Goal: Transaction & Acquisition: Purchase product/service

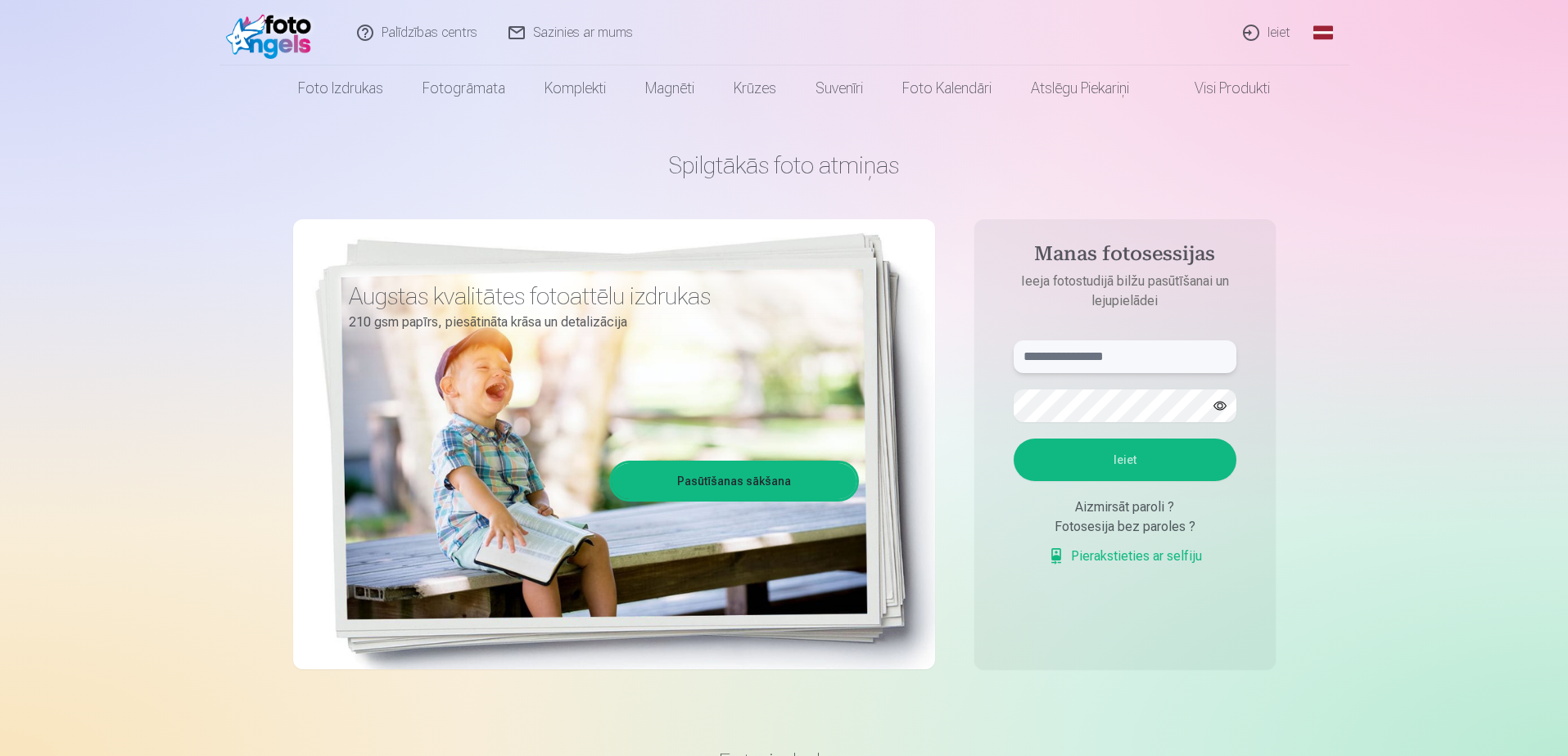
click at [1148, 362] on input "text" at bounding box center [1124, 357] width 222 height 33
type input "**********"
click at [1101, 456] on button "Ieiet" at bounding box center [1124, 460] width 222 height 43
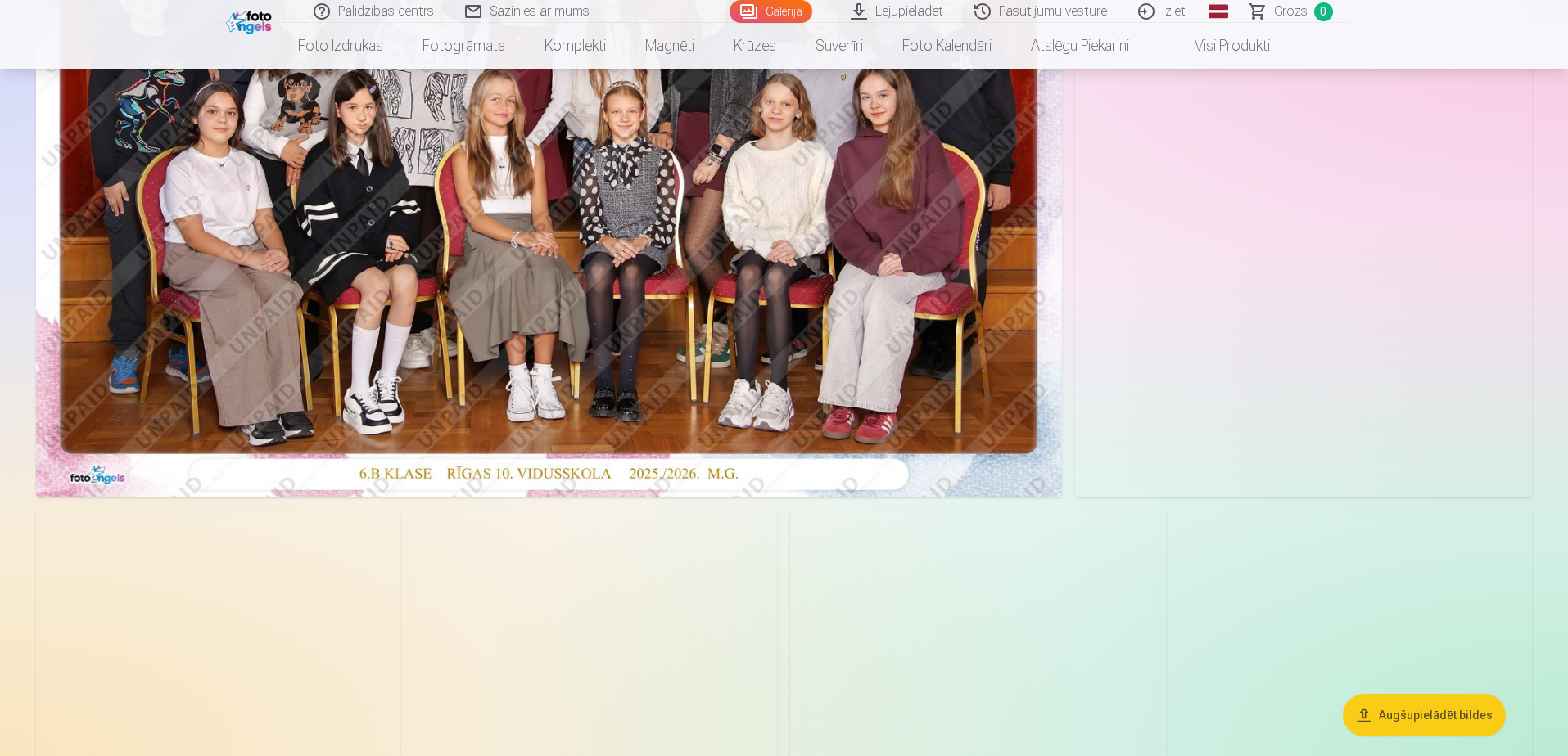
scroll to position [164, 0]
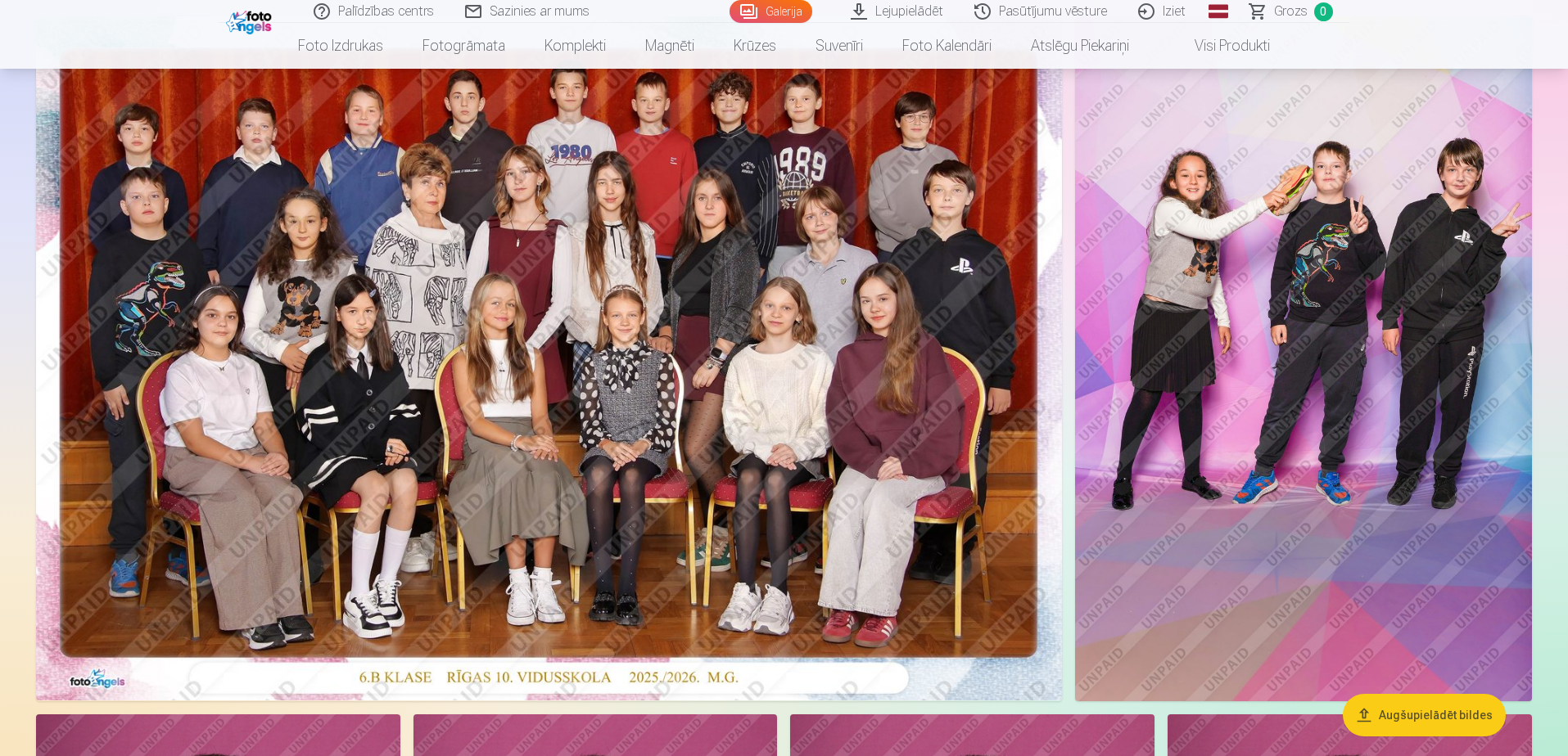
click at [890, 592] on img at bounding box center [549, 358] width 1026 height 684
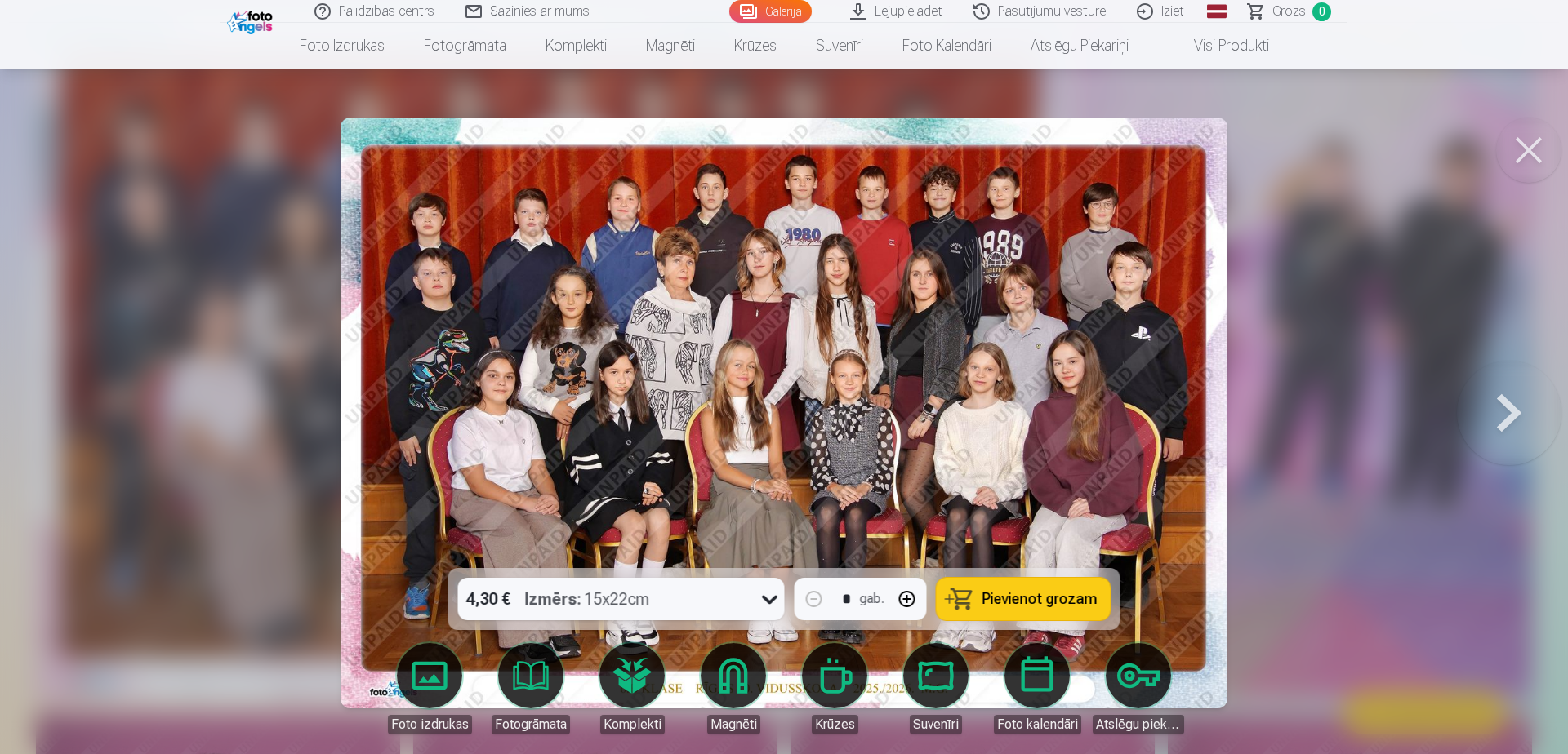
click at [1005, 600] on span "Pievienot grozam" at bounding box center [1040, 599] width 115 height 15
click at [1527, 152] on button at bounding box center [1529, 150] width 65 height 65
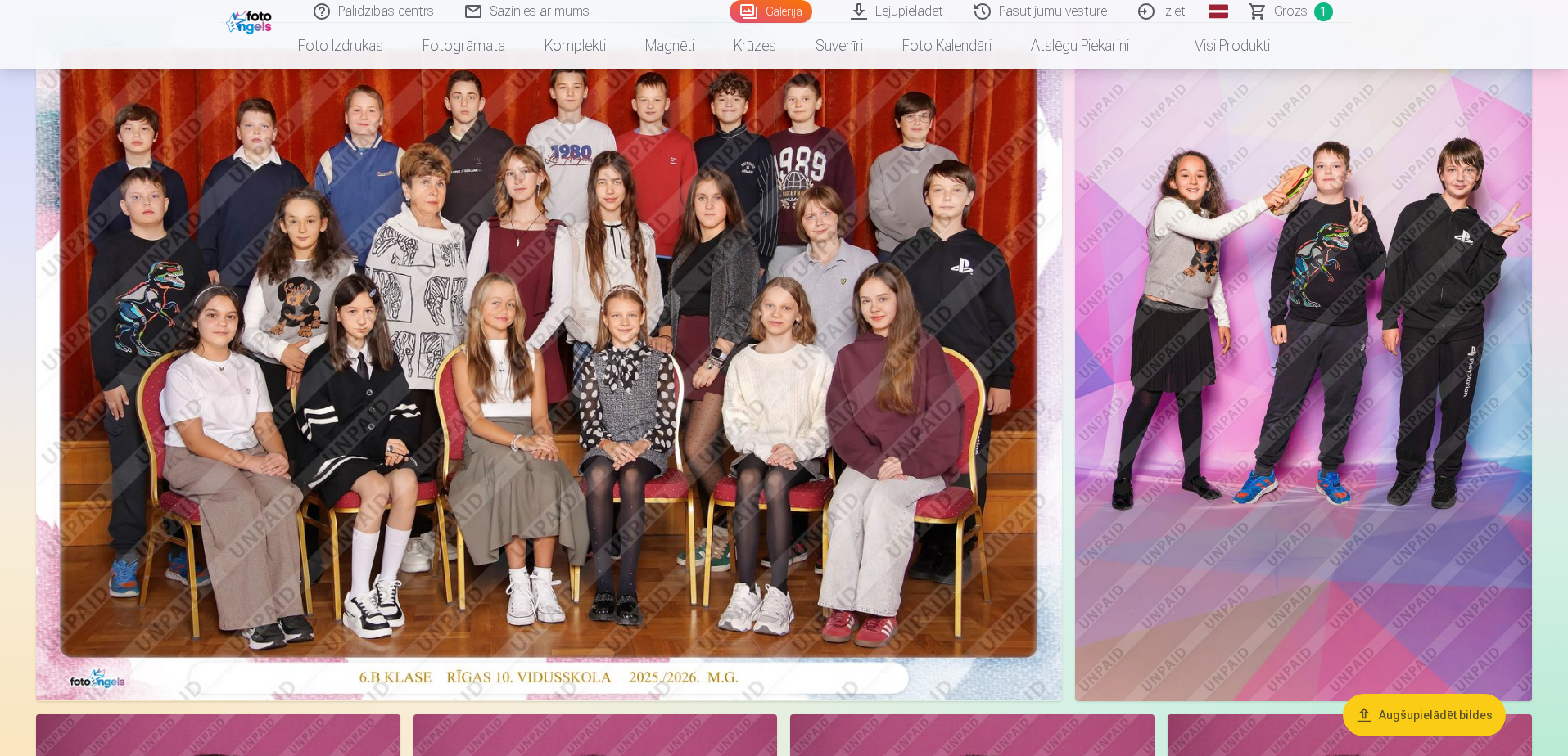
click at [1311, 277] on img at bounding box center [1303, 359] width 457 height 685
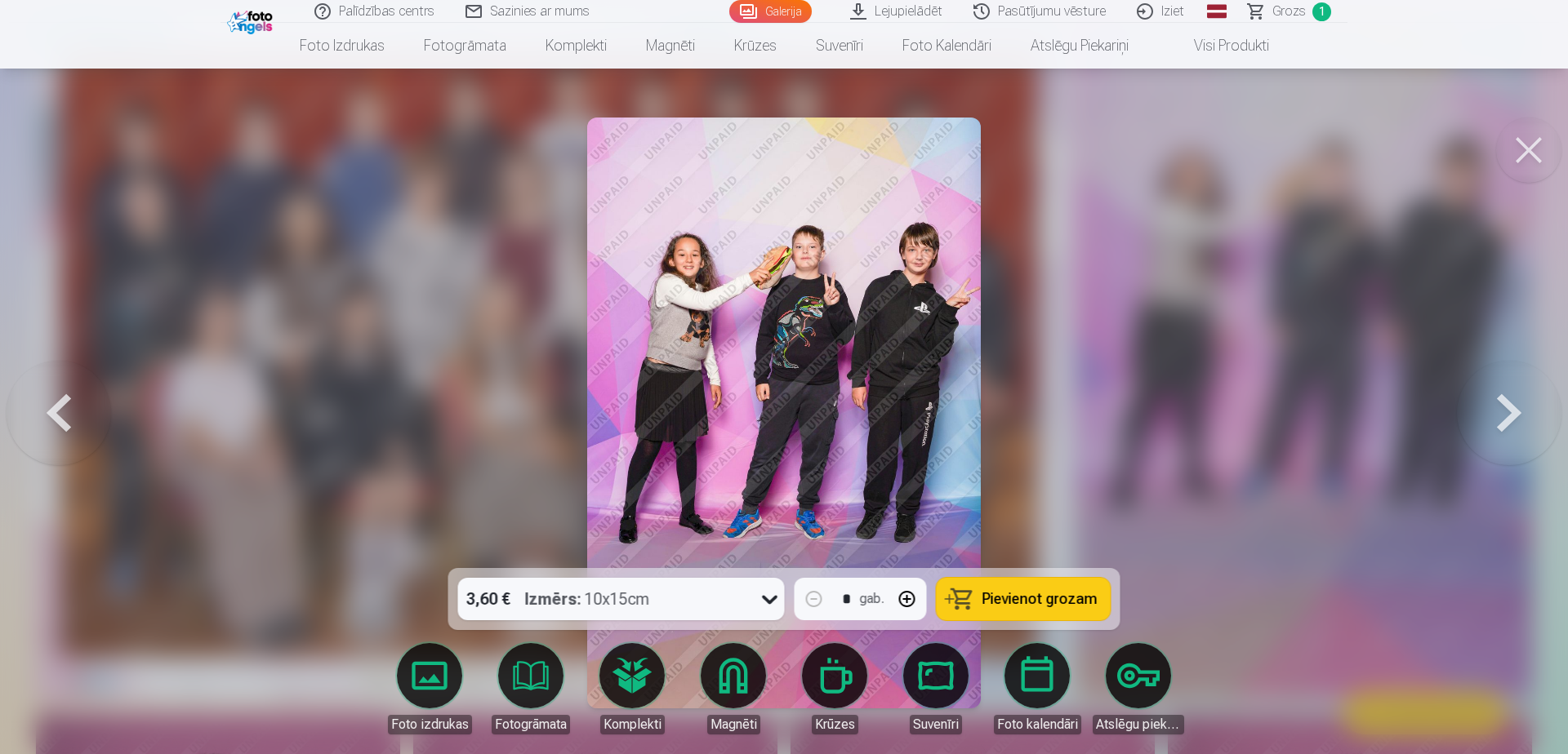
click at [971, 593] on button "Pievienot grozam" at bounding box center [1024, 599] width 174 height 43
click at [1525, 145] on button at bounding box center [1529, 150] width 65 height 65
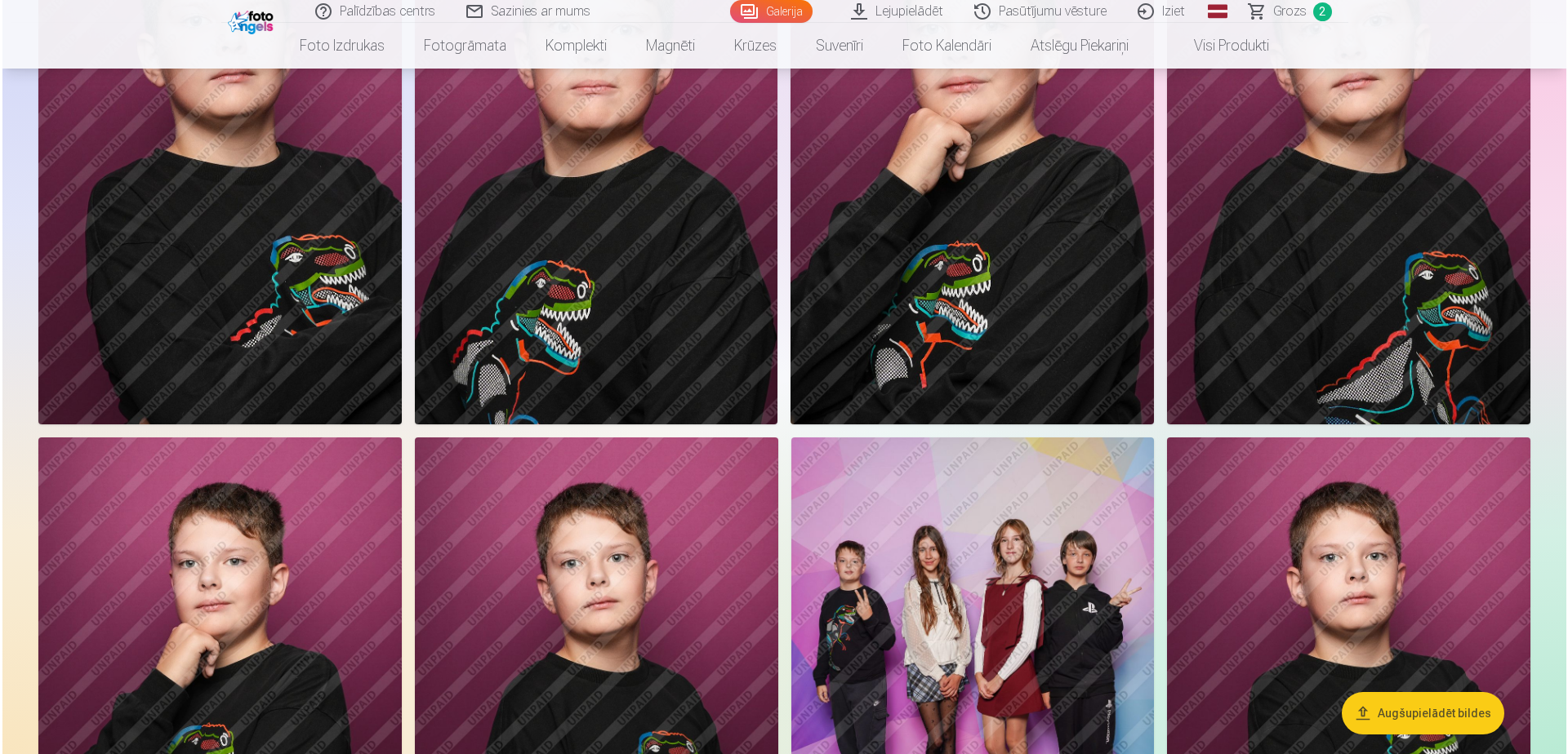
scroll to position [898, 0]
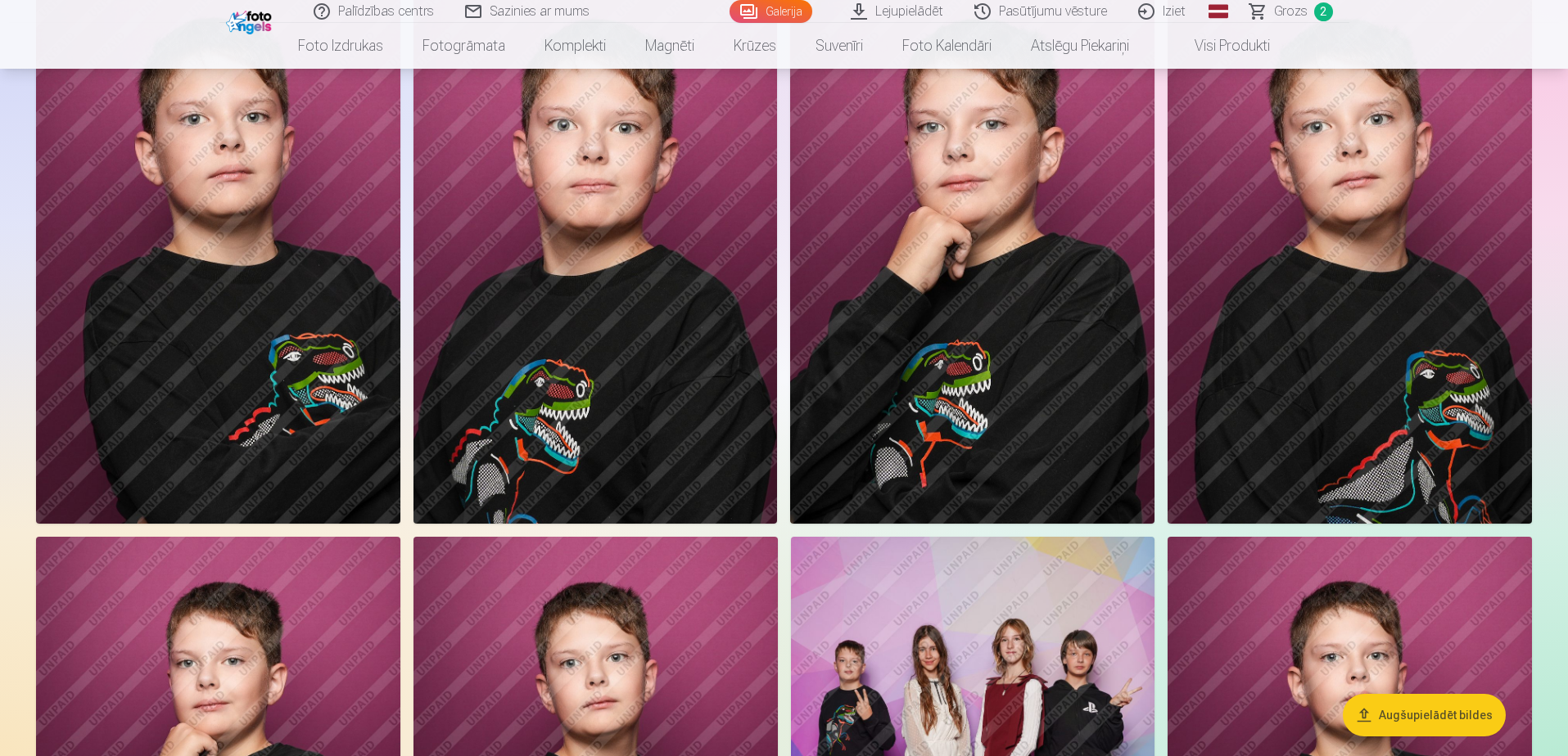
click at [246, 374] on img at bounding box center [218, 251] width 365 height 546
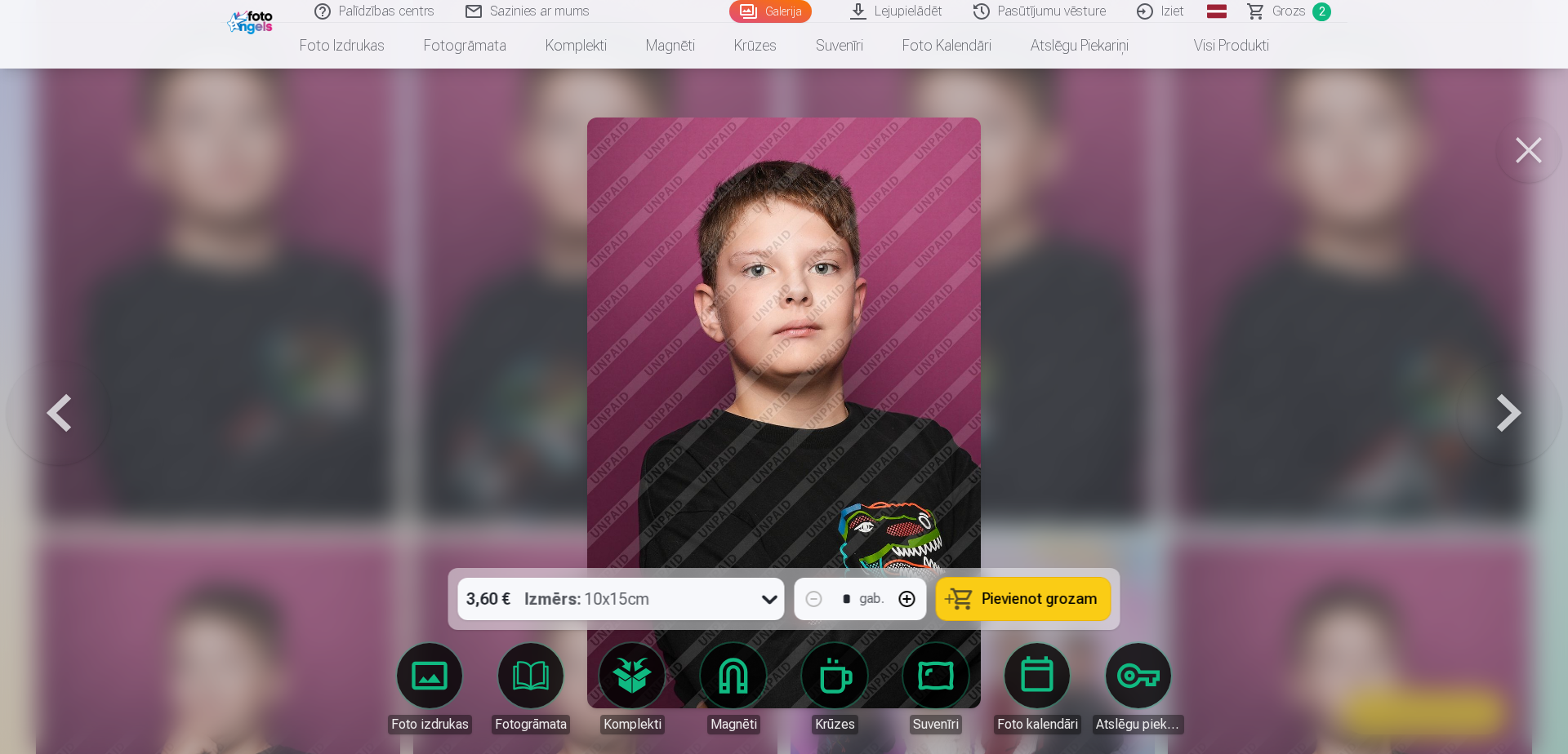
click at [1017, 603] on span "Pievienot grozam" at bounding box center [1040, 599] width 115 height 15
drag, startPoint x: 1528, startPoint y: 140, endPoint x: 1371, endPoint y: 213, distance: 173.1
click at [1526, 142] on button at bounding box center [1529, 150] width 65 height 65
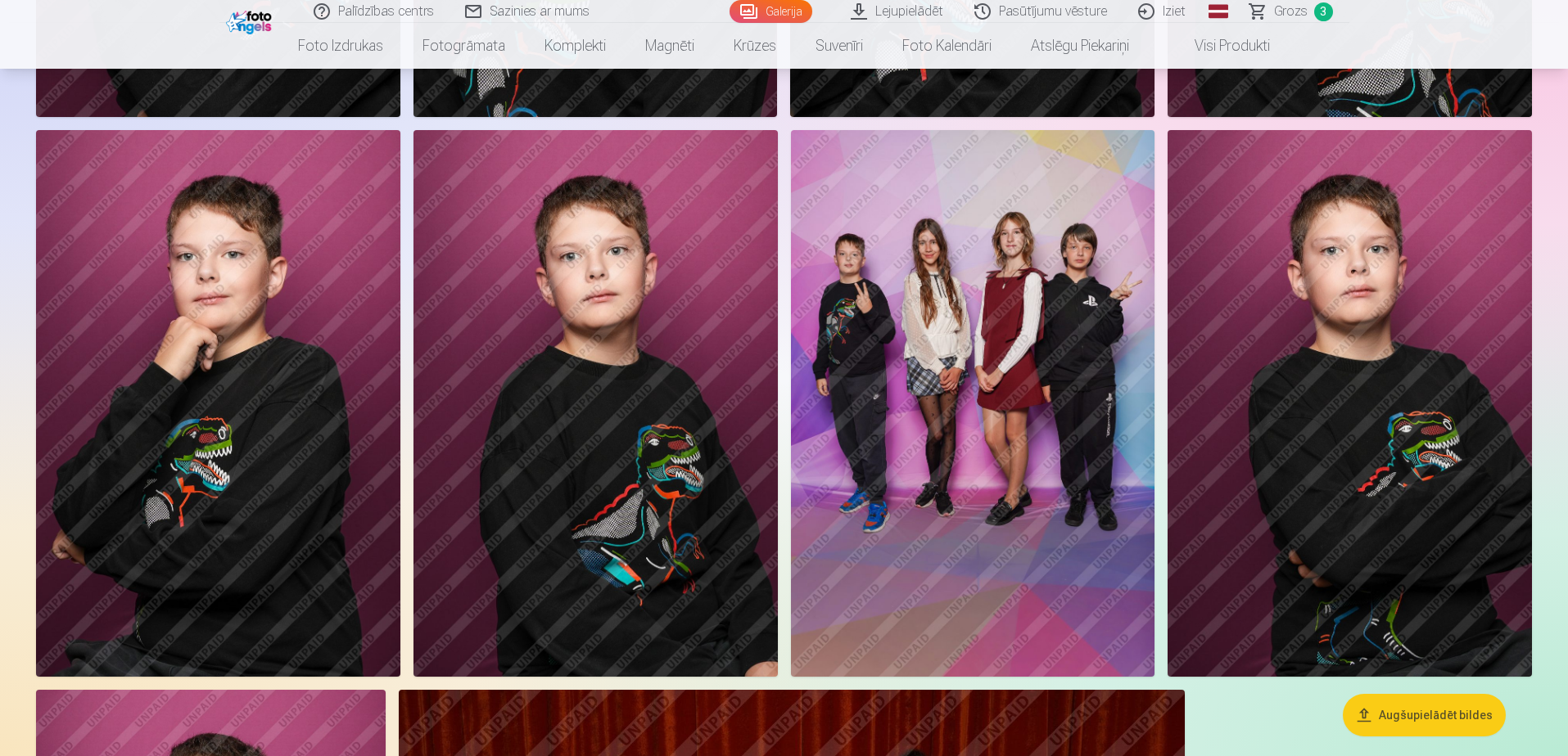
scroll to position [1308, 0]
click at [962, 398] on img at bounding box center [973, 402] width 365 height 546
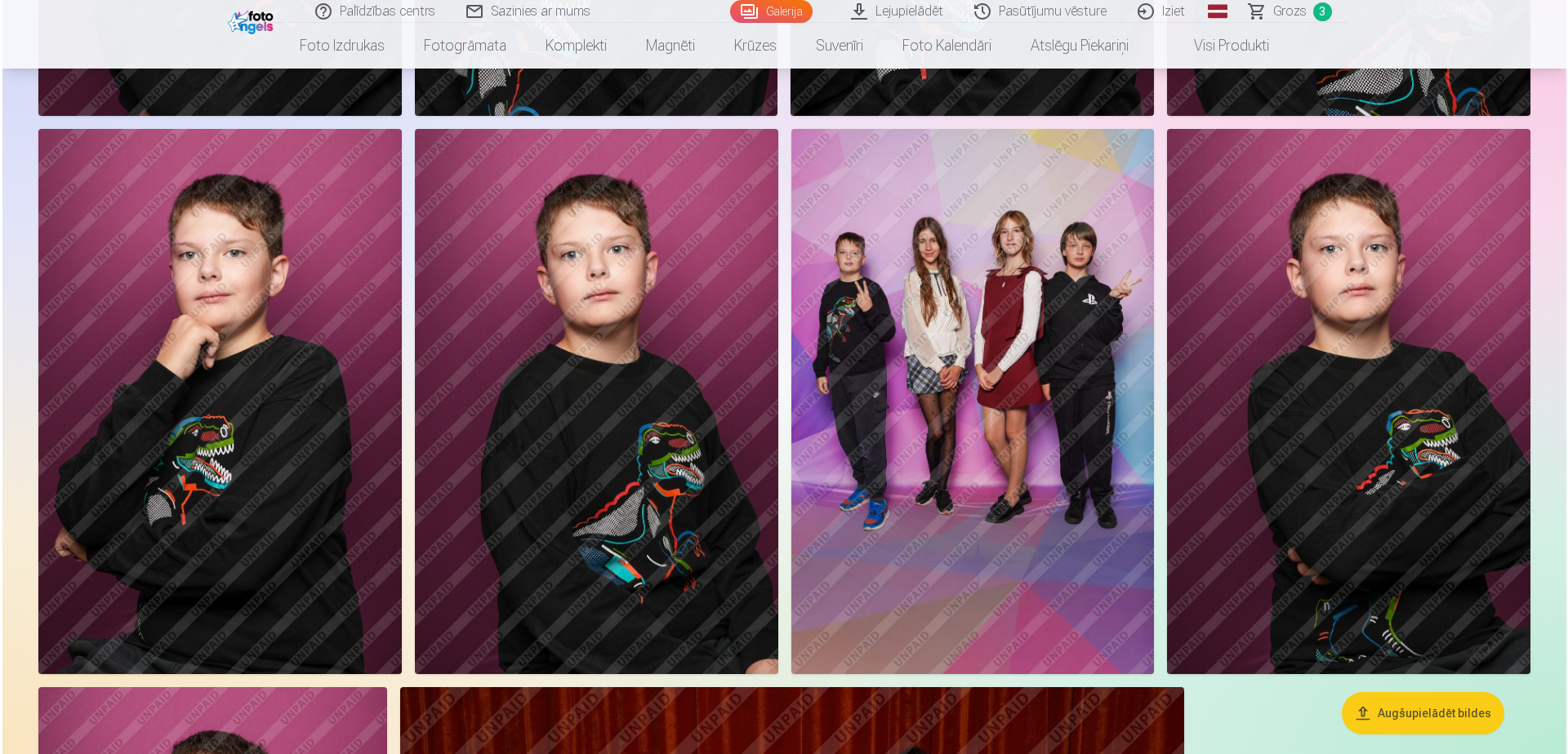
scroll to position [1306, 0]
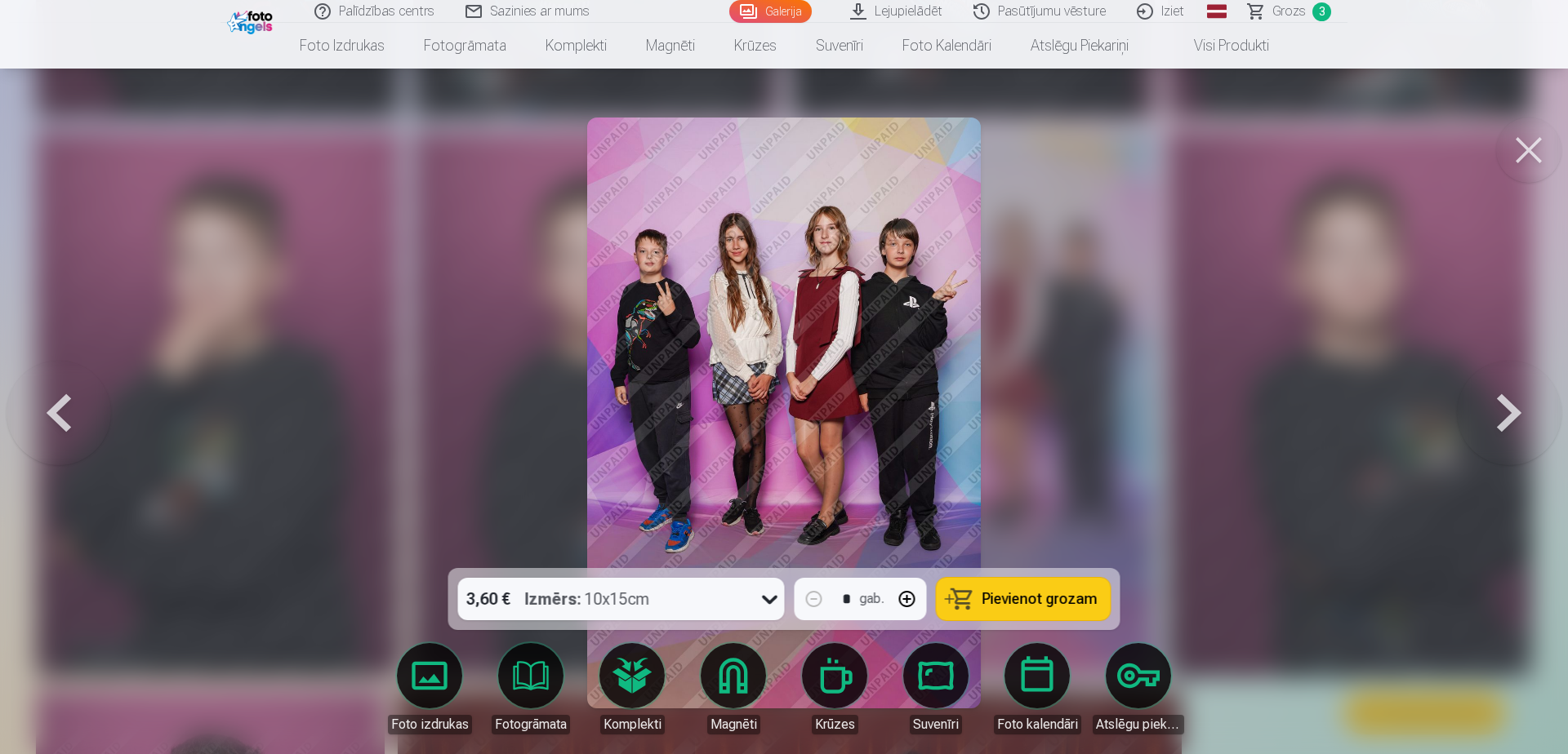
click at [980, 604] on button "Pievienot grozam" at bounding box center [1024, 599] width 174 height 43
click at [1540, 144] on button at bounding box center [1529, 150] width 65 height 65
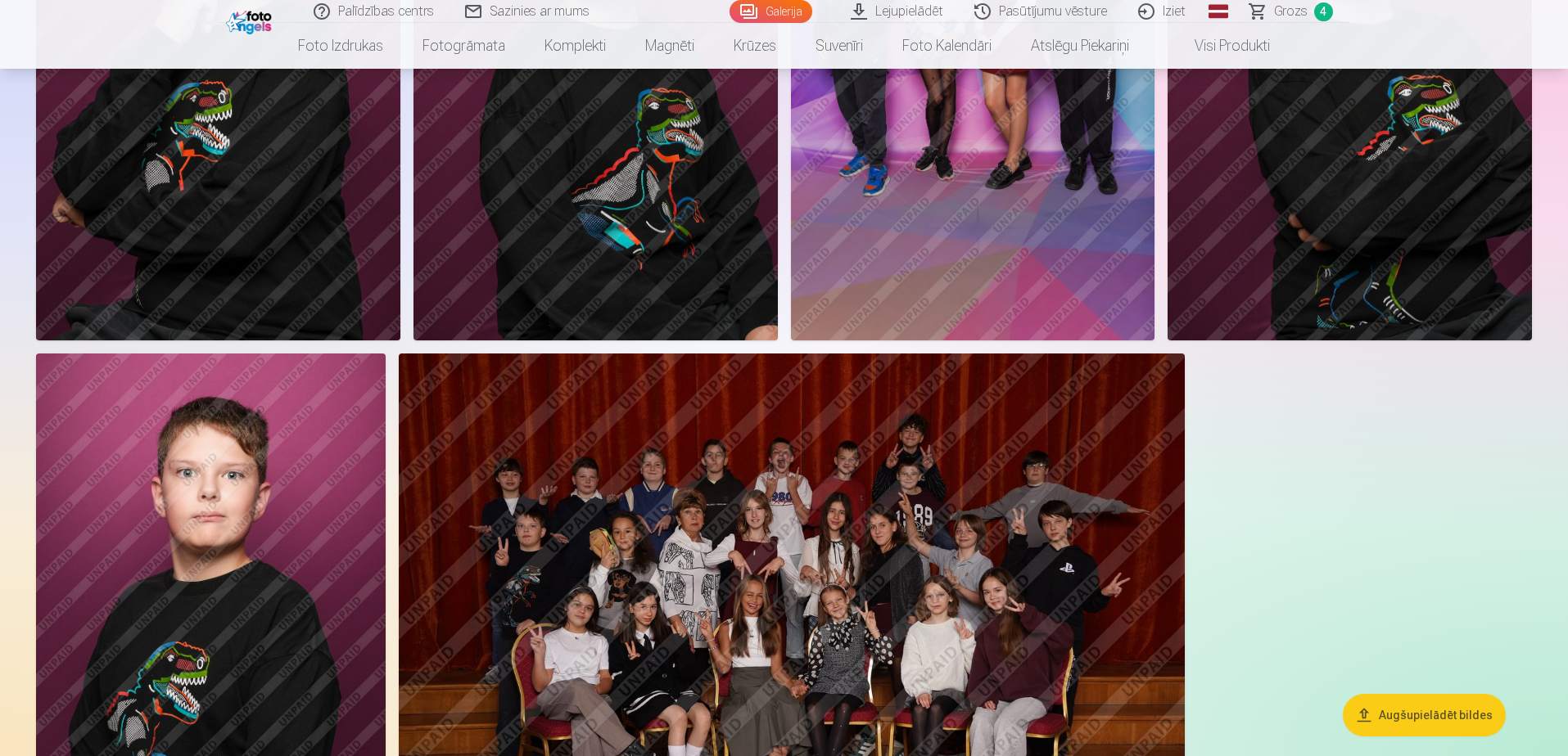
scroll to position [1390, 0]
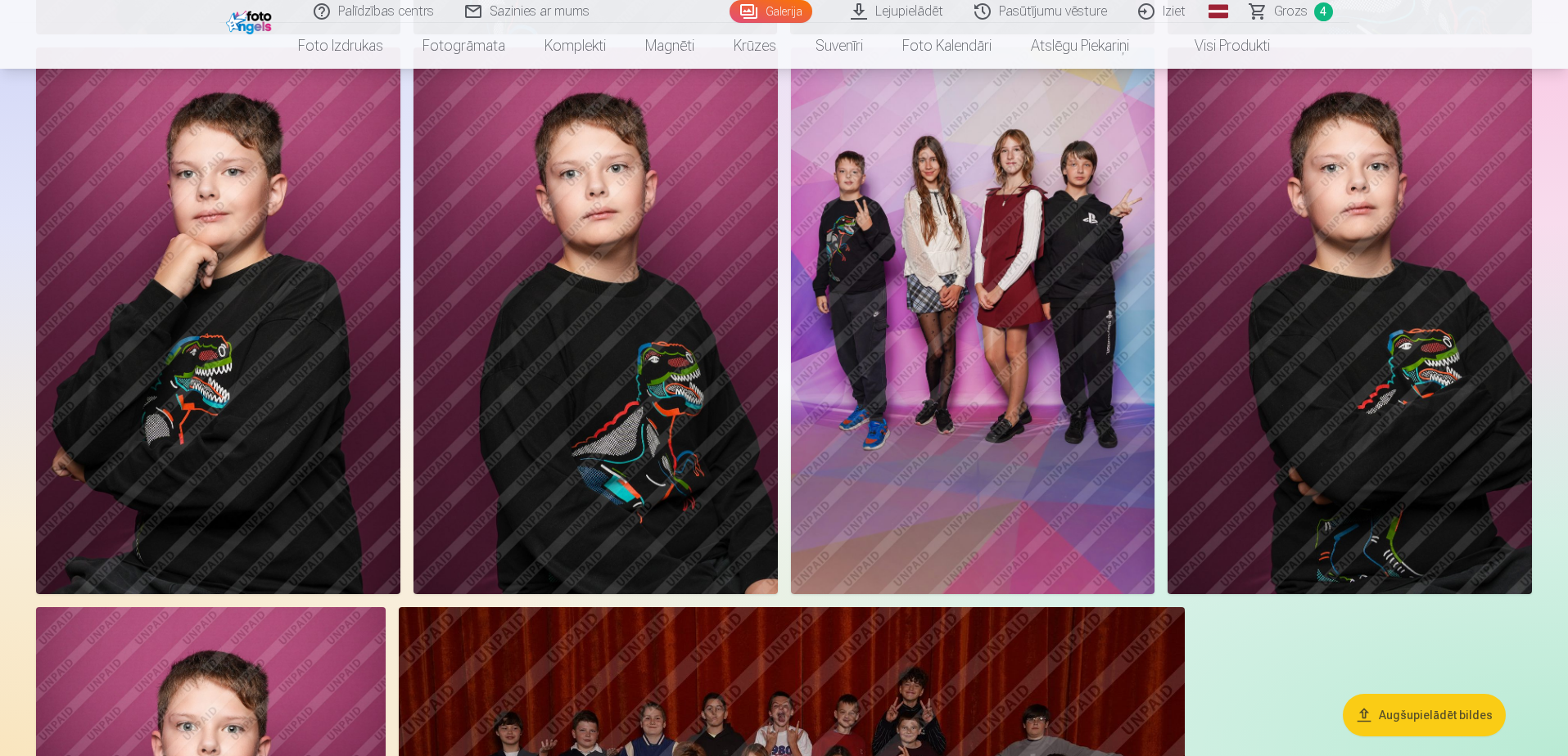
click at [1317, 273] on img at bounding box center [1350, 320] width 365 height 546
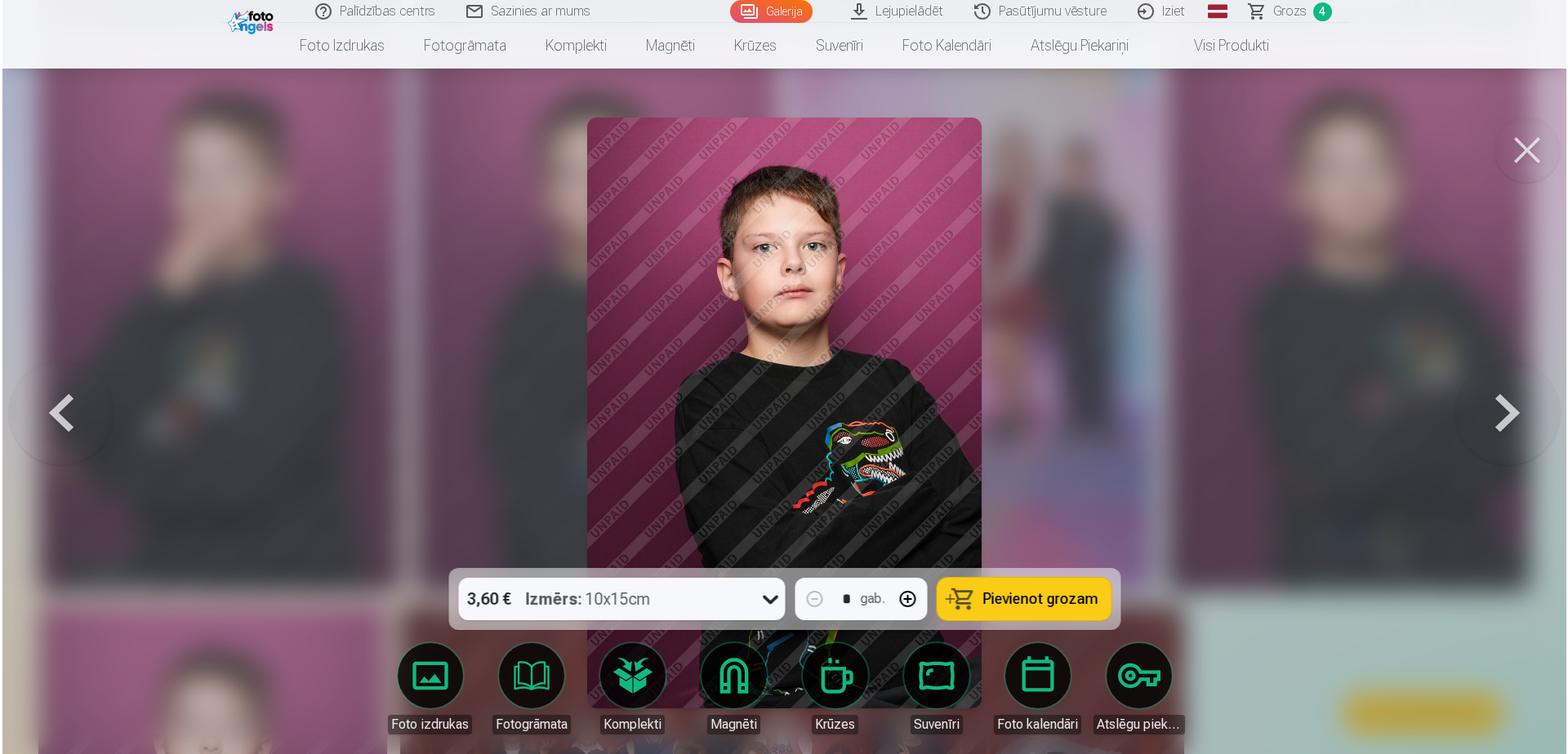
scroll to position [1388, 0]
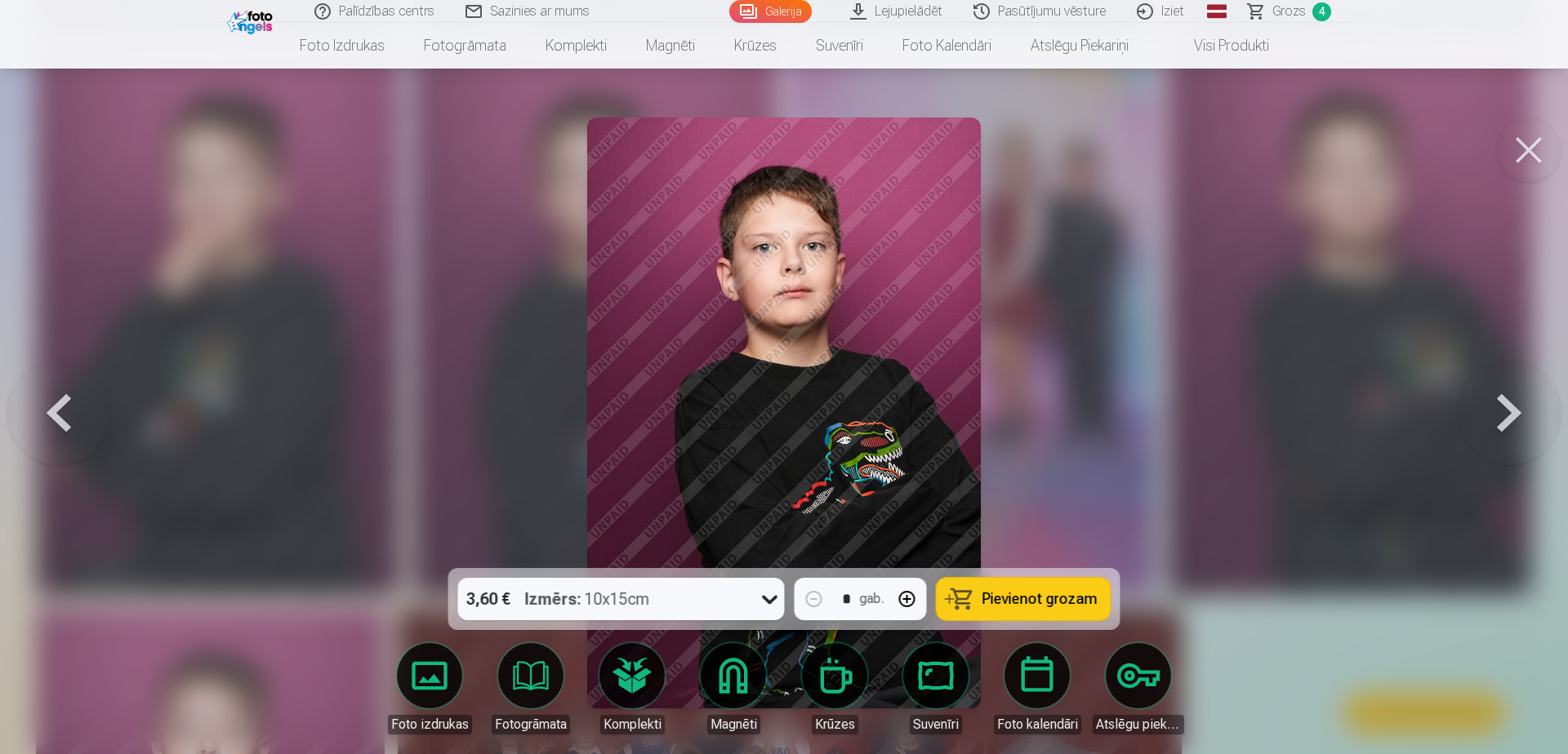
click at [1058, 611] on button "Pievienot grozam" at bounding box center [1024, 599] width 174 height 43
click at [1519, 149] on button at bounding box center [1529, 150] width 65 height 65
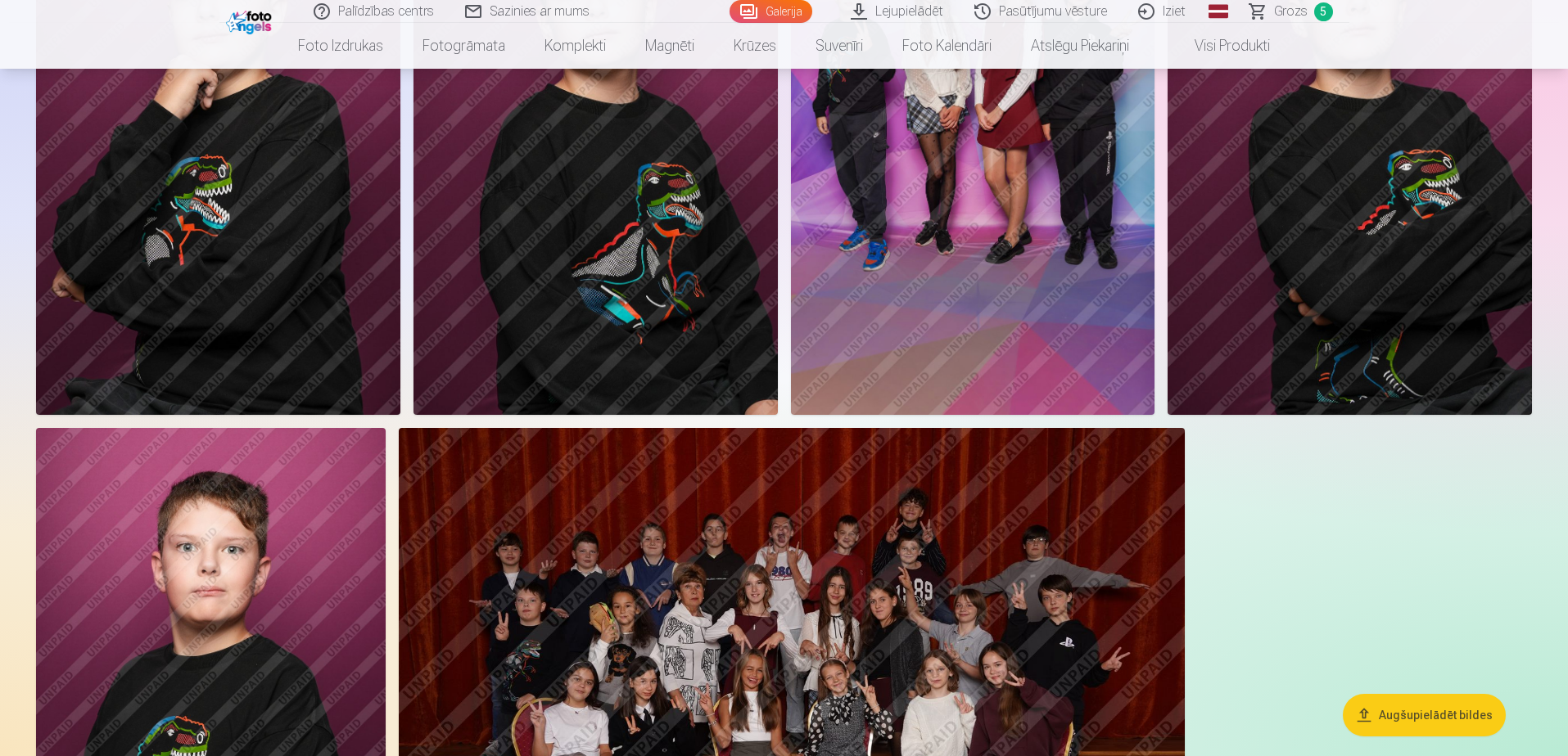
scroll to position [1719, 0]
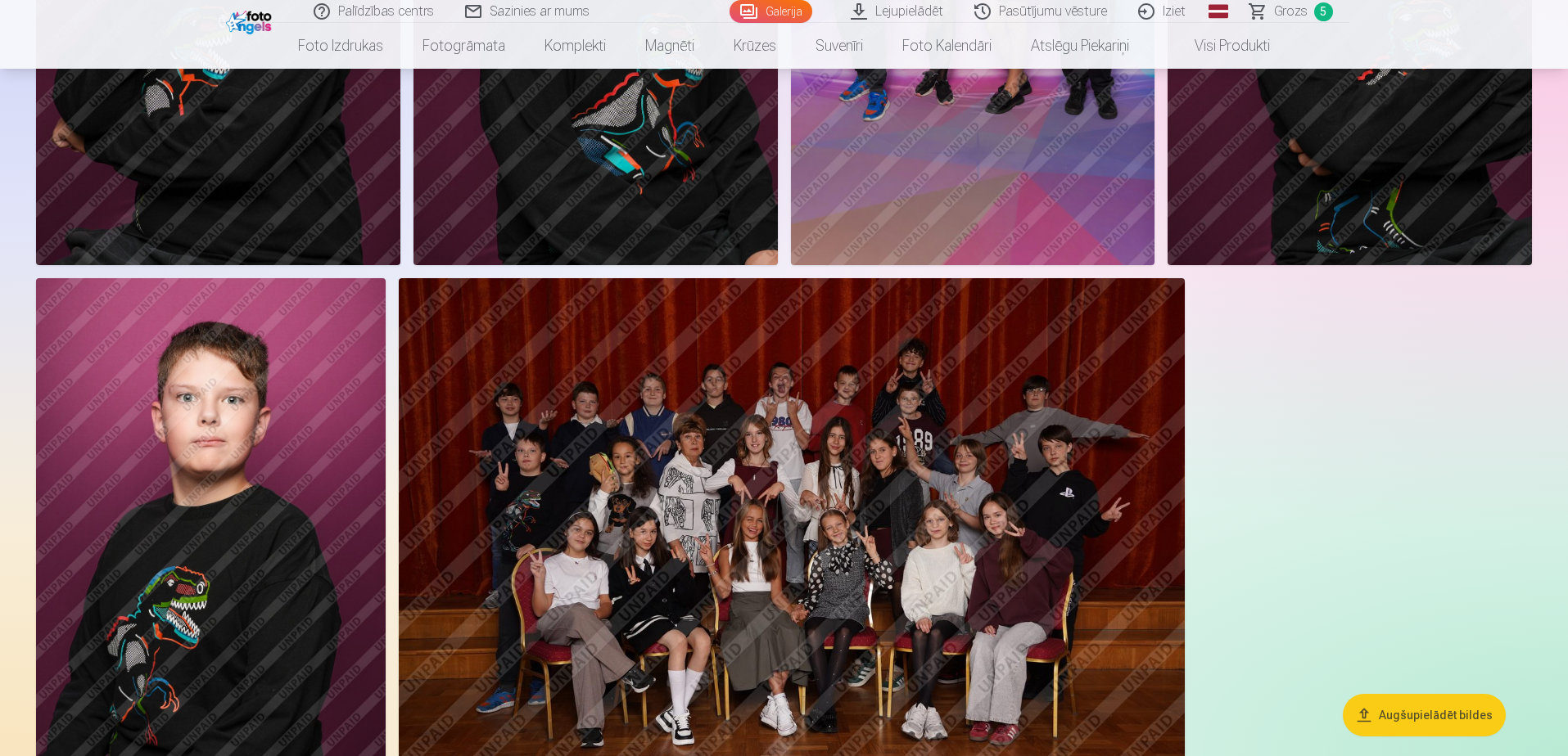
click at [916, 486] on img at bounding box center [791, 540] width 786 height 524
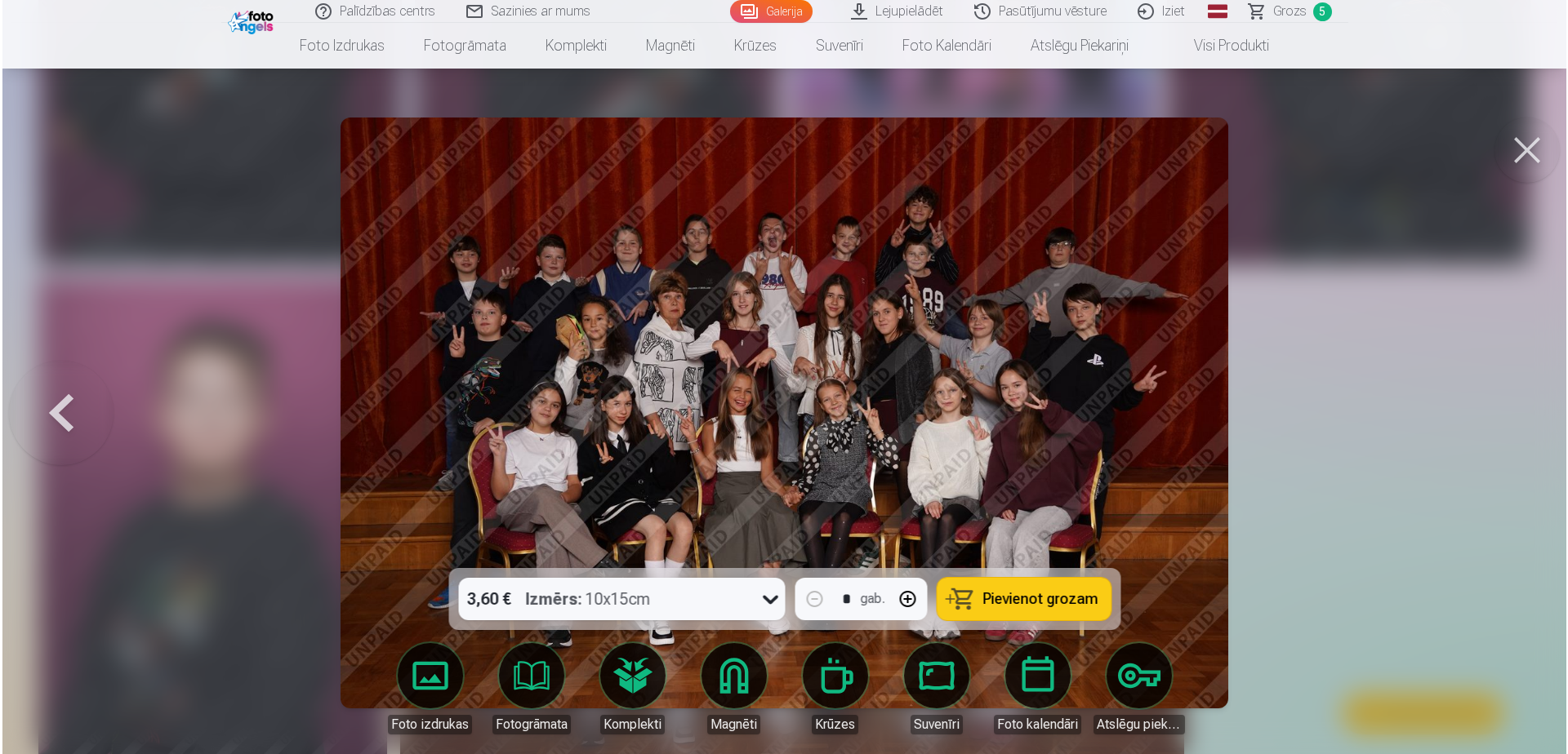
scroll to position [1718, 0]
click at [1007, 604] on span "Pievienot grozam" at bounding box center [1040, 599] width 115 height 15
click at [1521, 150] on button at bounding box center [1529, 150] width 65 height 65
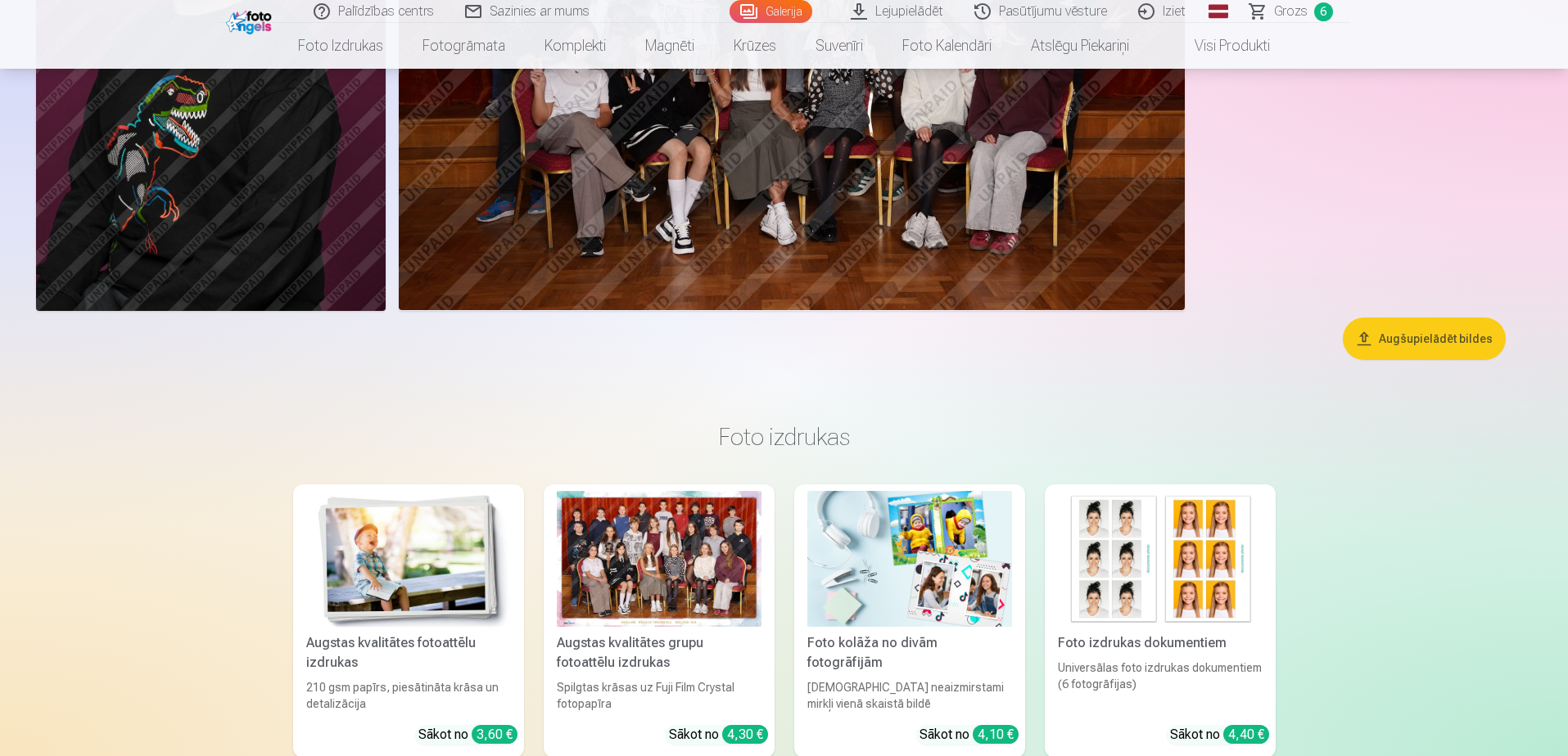
scroll to position [1719, 0]
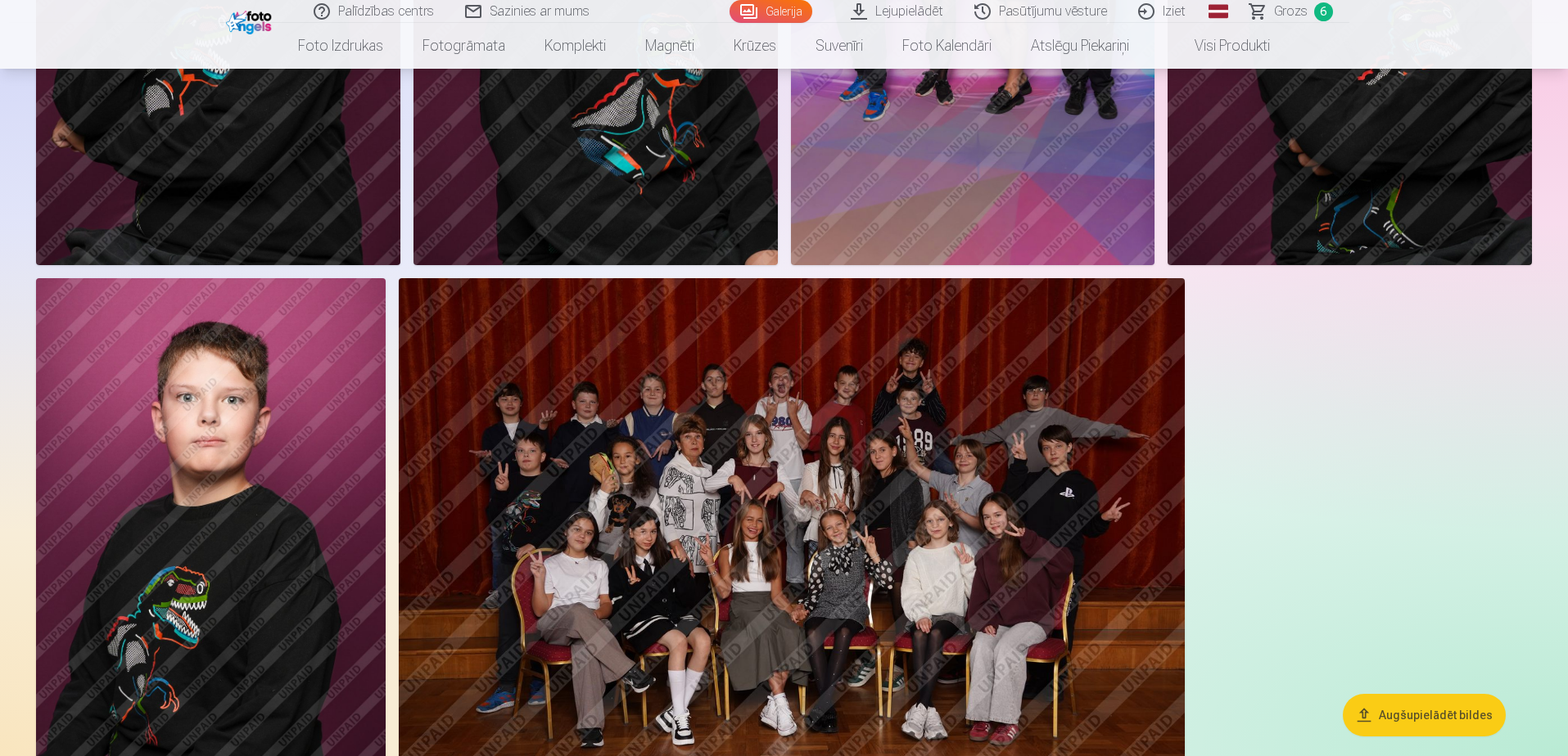
click at [1284, 17] on span "Grozs" at bounding box center [1291, 11] width 33 height 20
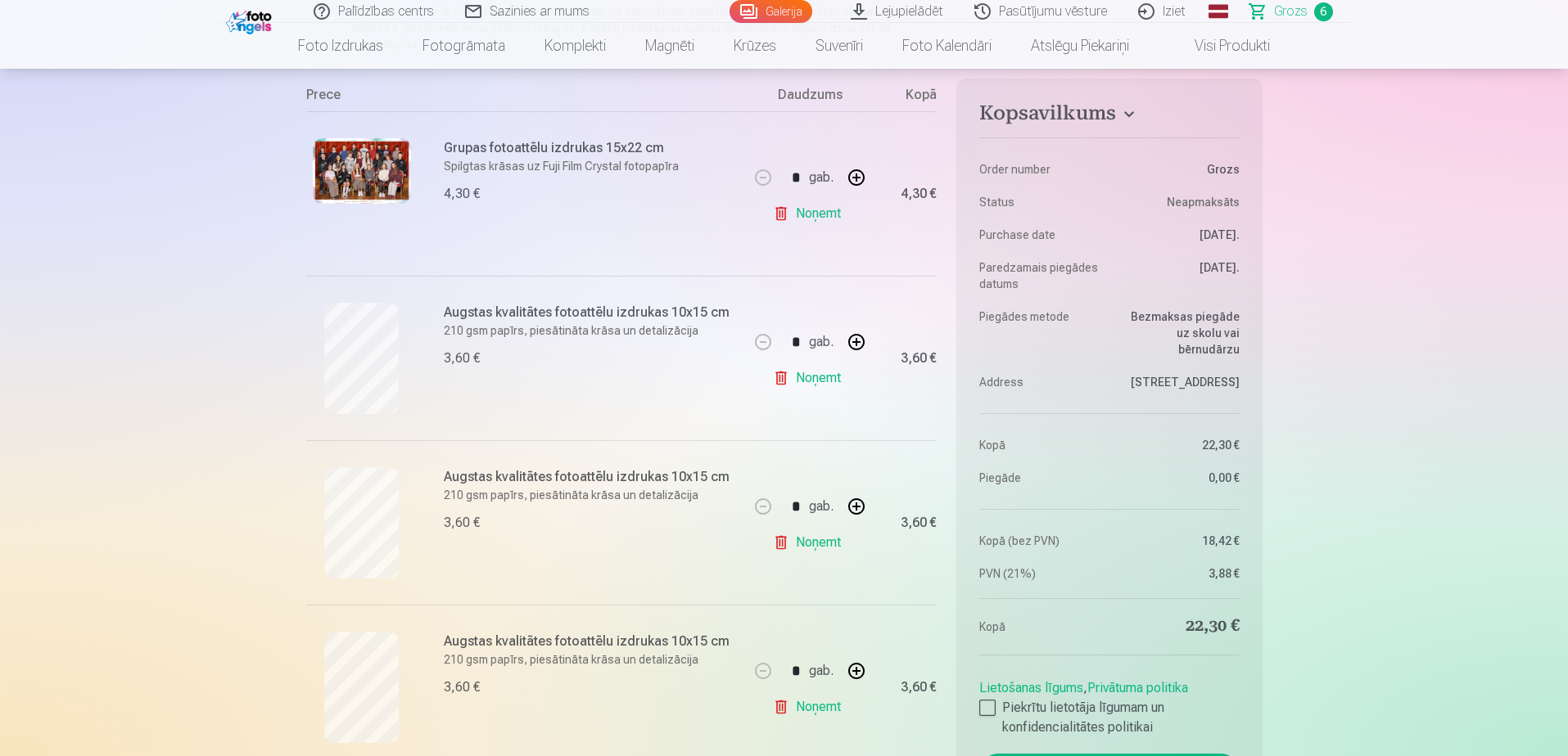
scroll to position [82, 0]
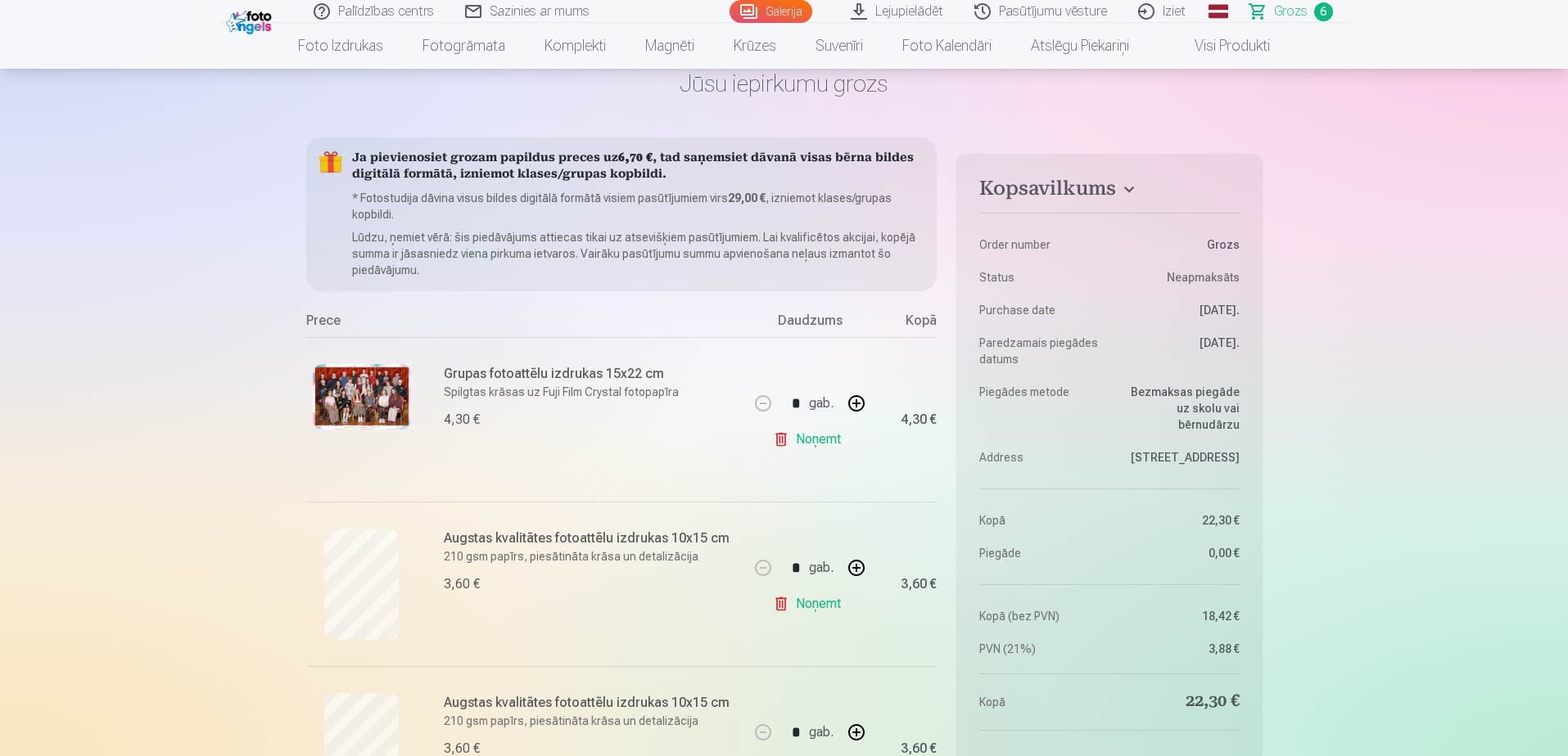
click at [813, 440] on link "Noņemt" at bounding box center [809, 439] width 74 height 33
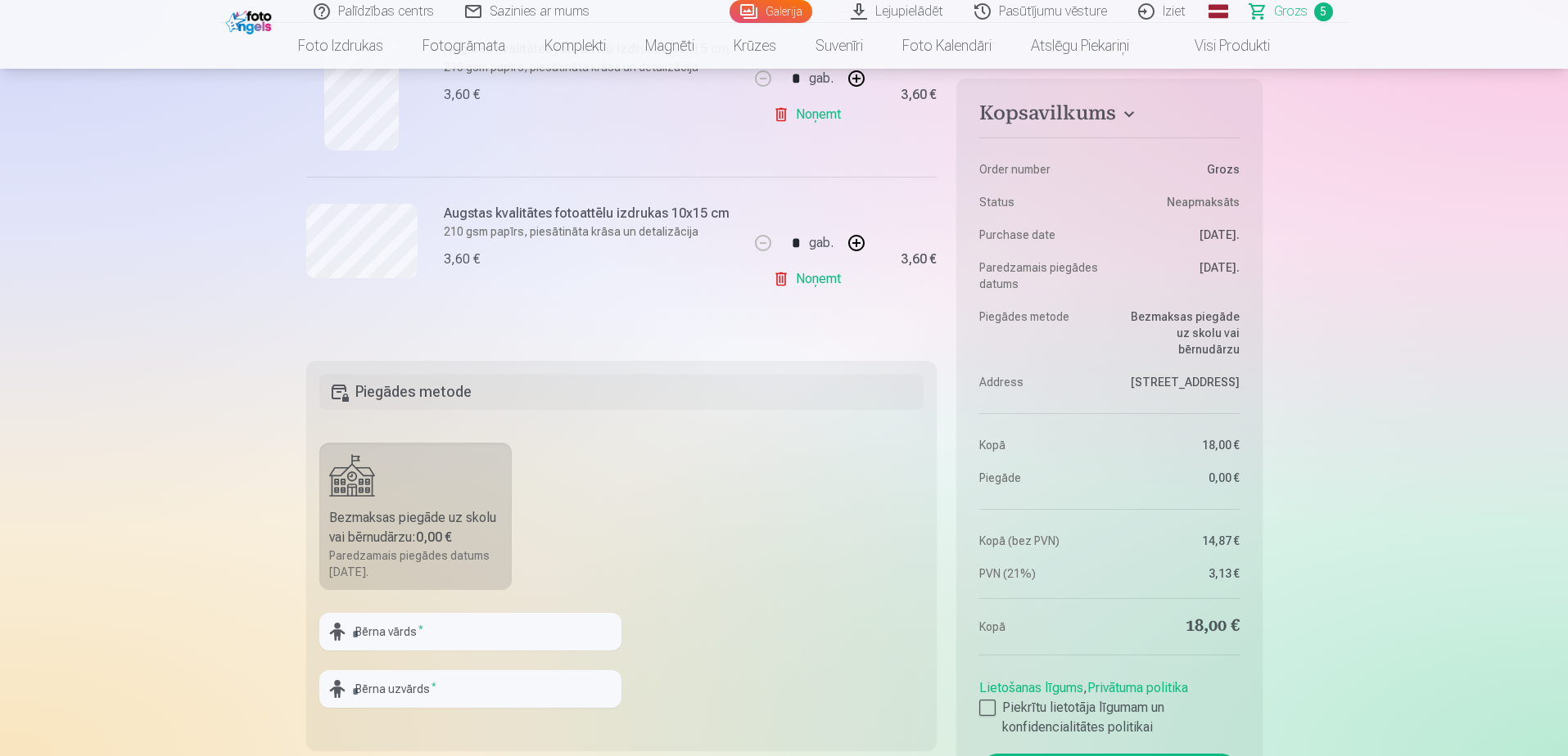
scroll to position [982, 0]
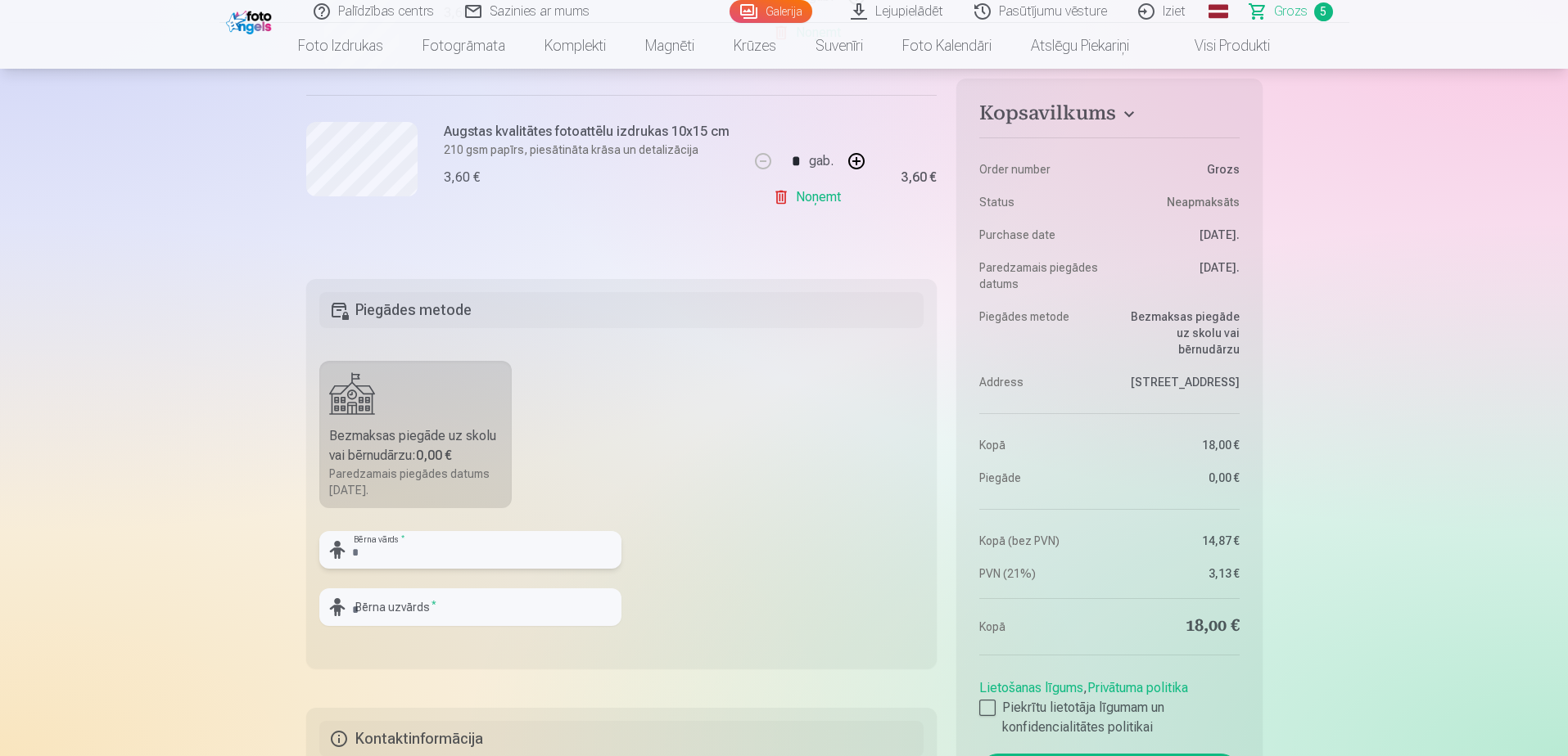
click at [447, 554] on input "text" at bounding box center [470, 549] width 302 height 37
type input "*******"
click at [440, 599] on input "text" at bounding box center [470, 607] width 302 height 37
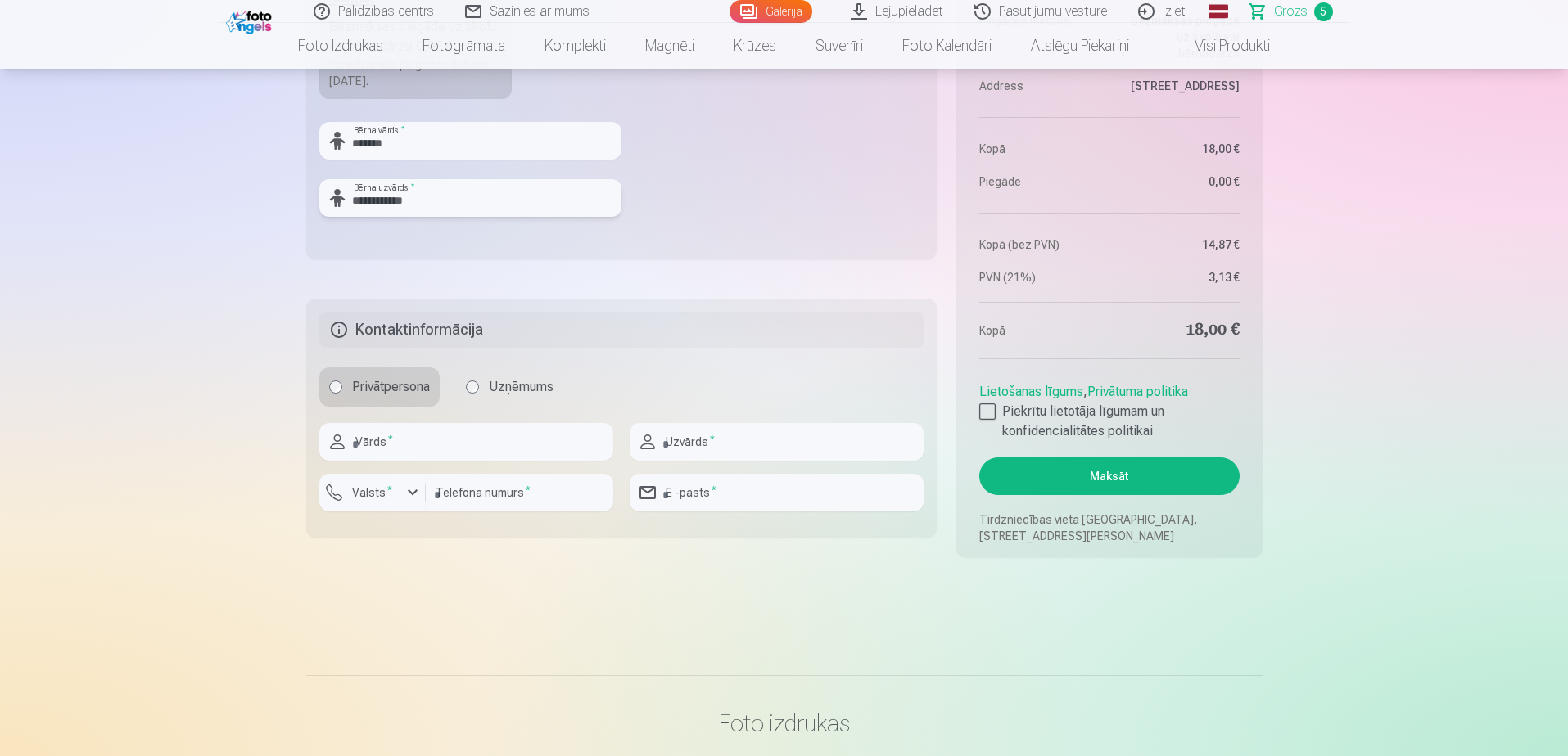
scroll to position [1474, 0]
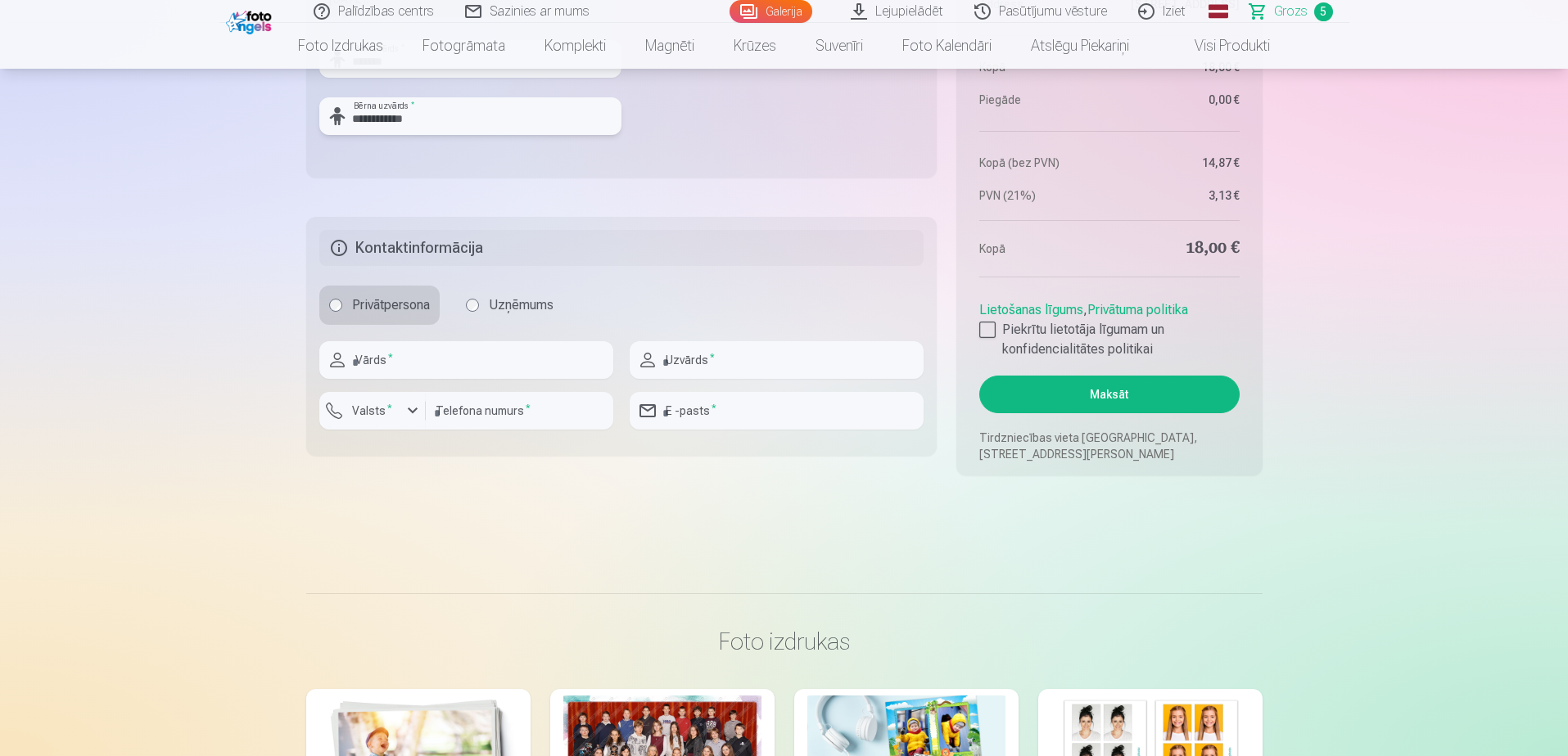
type input "**********"
click at [447, 366] on input "text" at bounding box center [466, 359] width 294 height 37
type input "****"
click at [703, 351] on input "text" at bounding box center [776, 359] width 294 height 37
type input "**********"
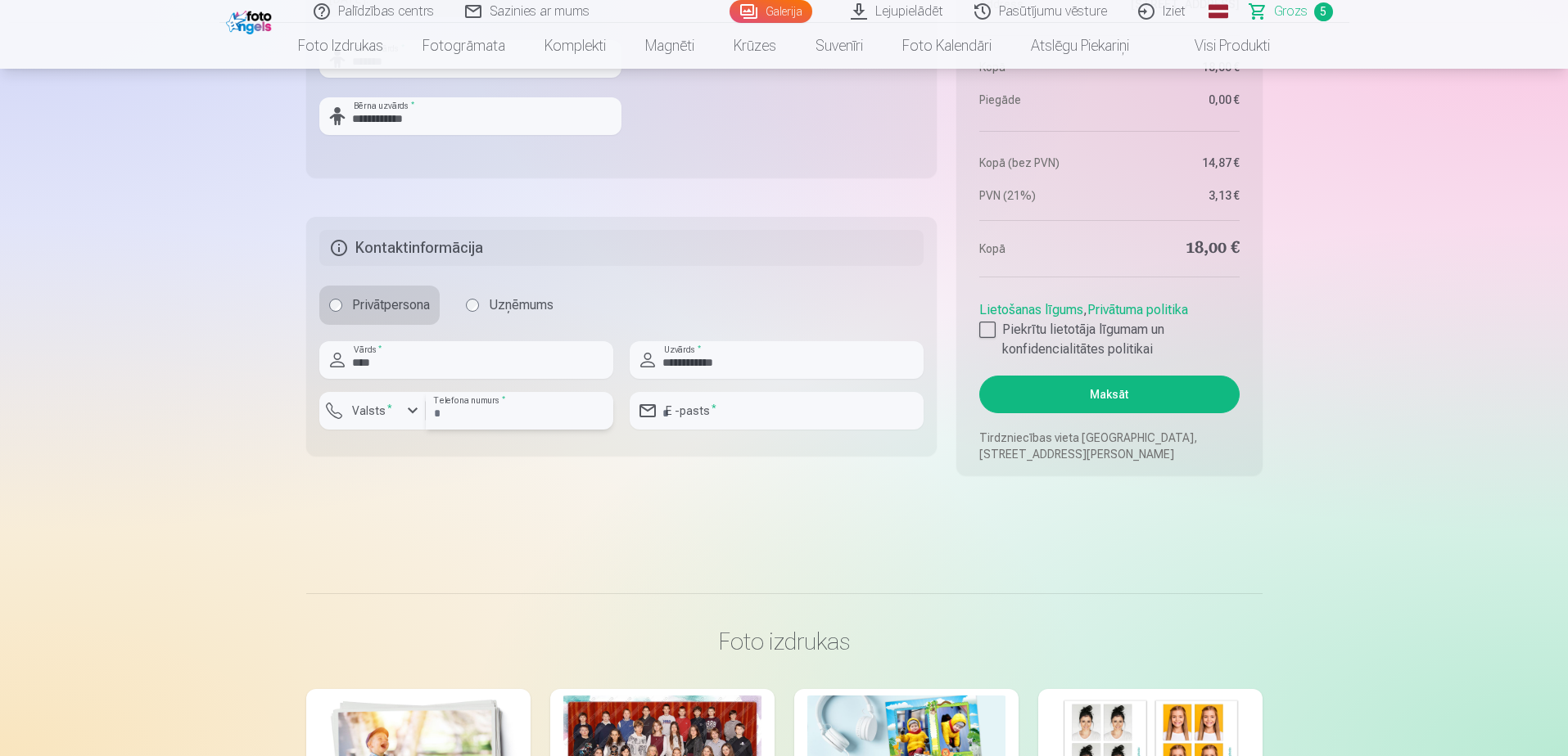
click at [545, 412] on input "number" at bounding box center [519, 411] width 187 height 37
type input "********"
click at [694, 410] on input "email" at bounding box center [776, 411] width 294 height 37
type input "**********"
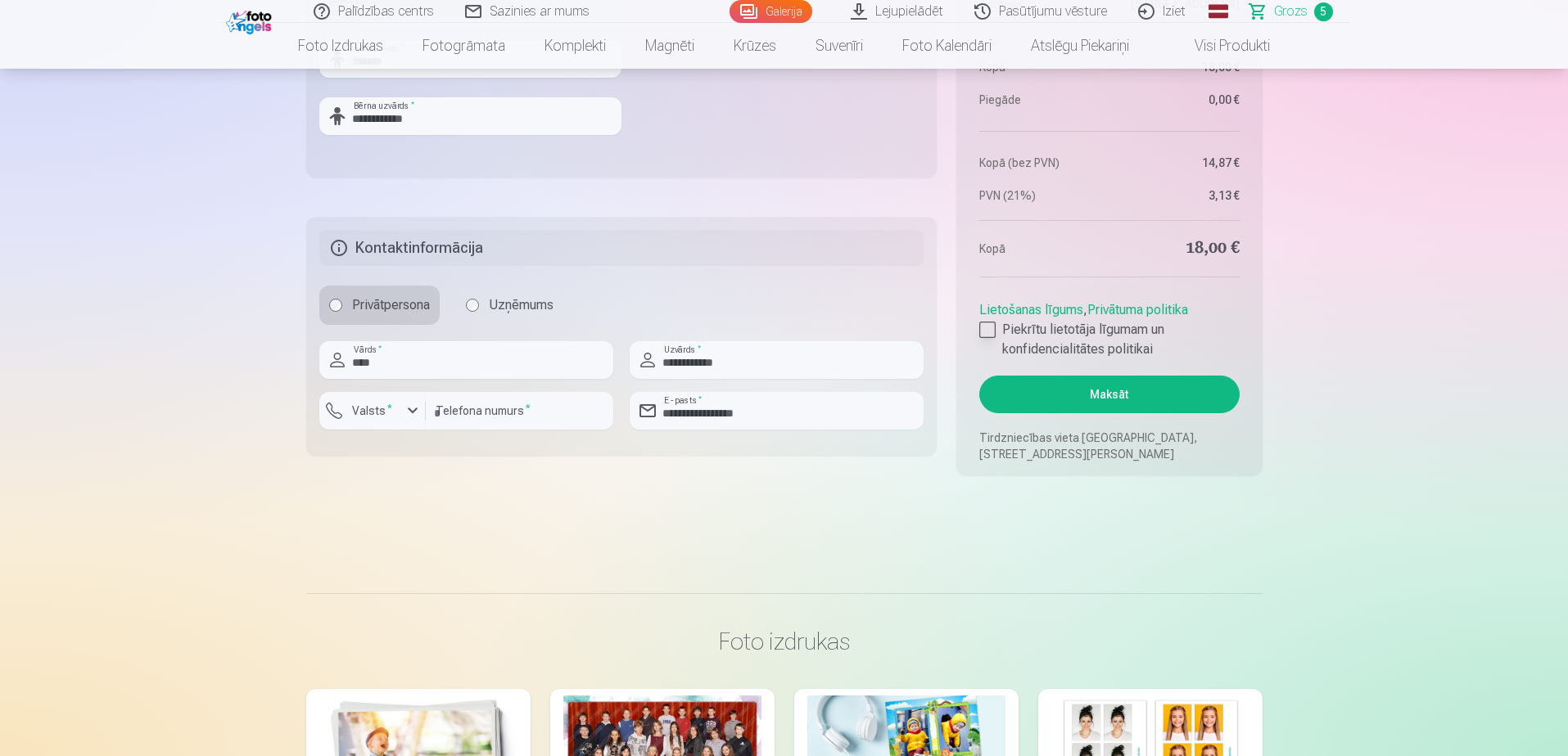
click at [983, 333] on div at bounding box center [987, 330] width 17 height 17
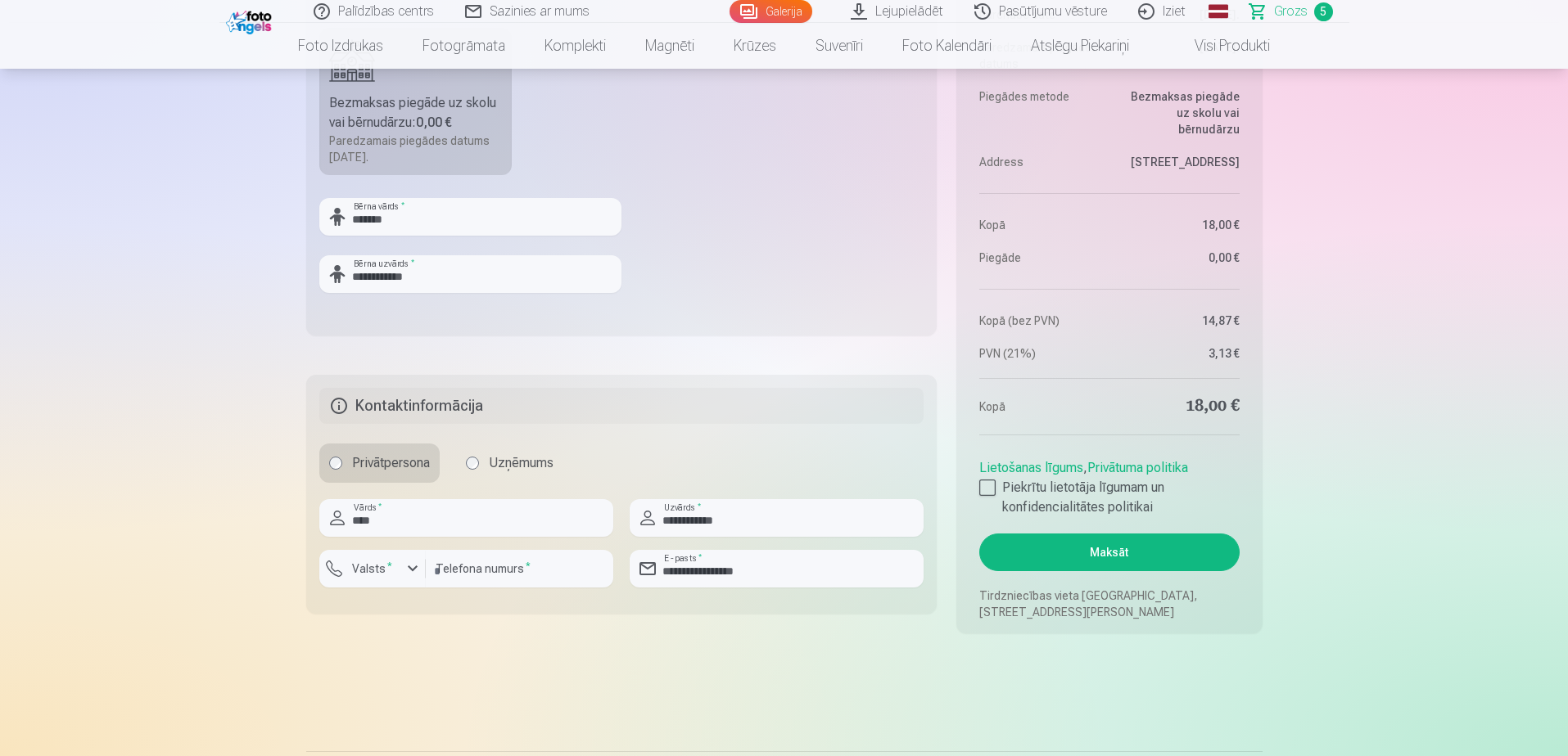
scroll to position [1555, 0]
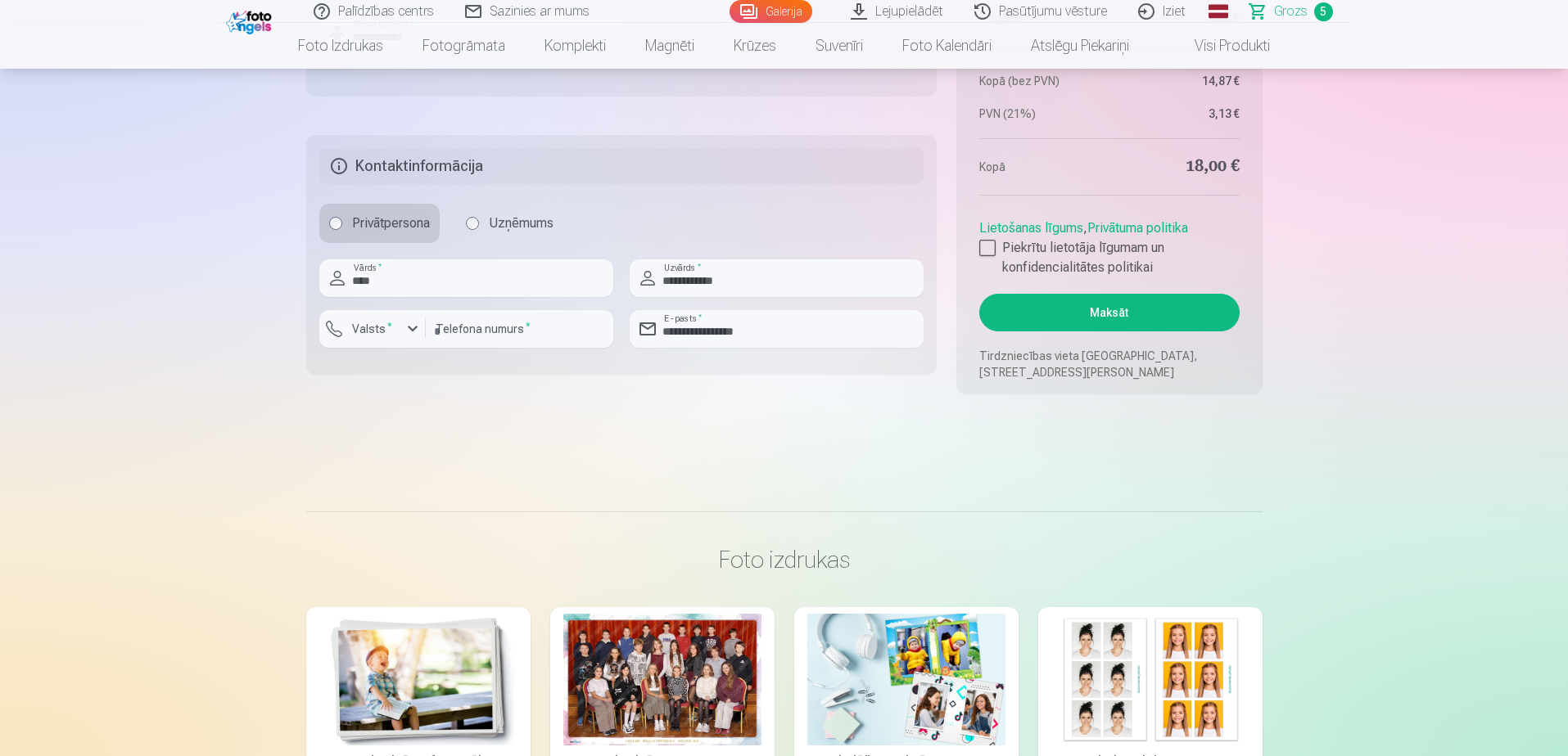
click at [1124, 306] on button "Maksāt" at bounding box center [1109, 312] width 260 height 37
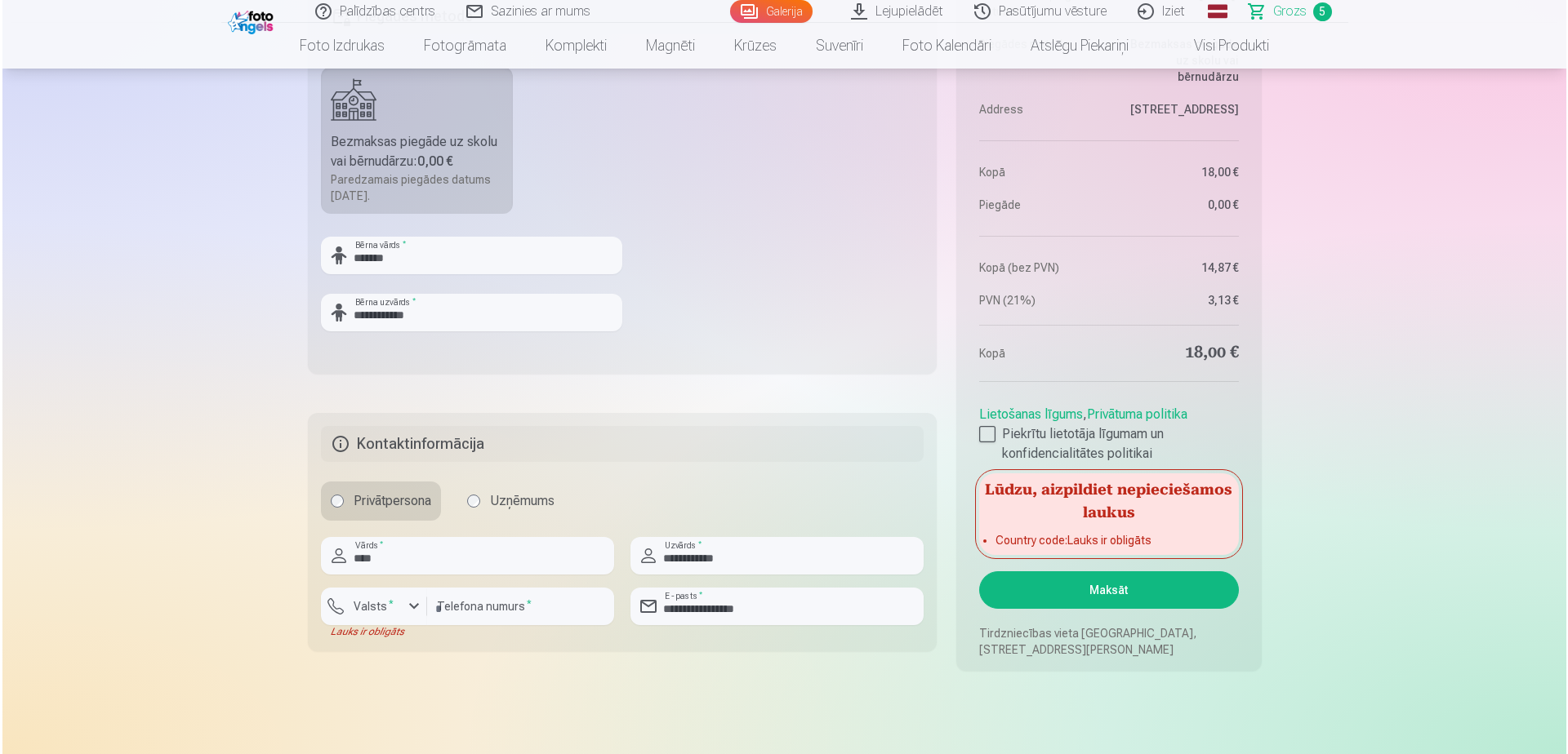
scroll to position [1470, 0]
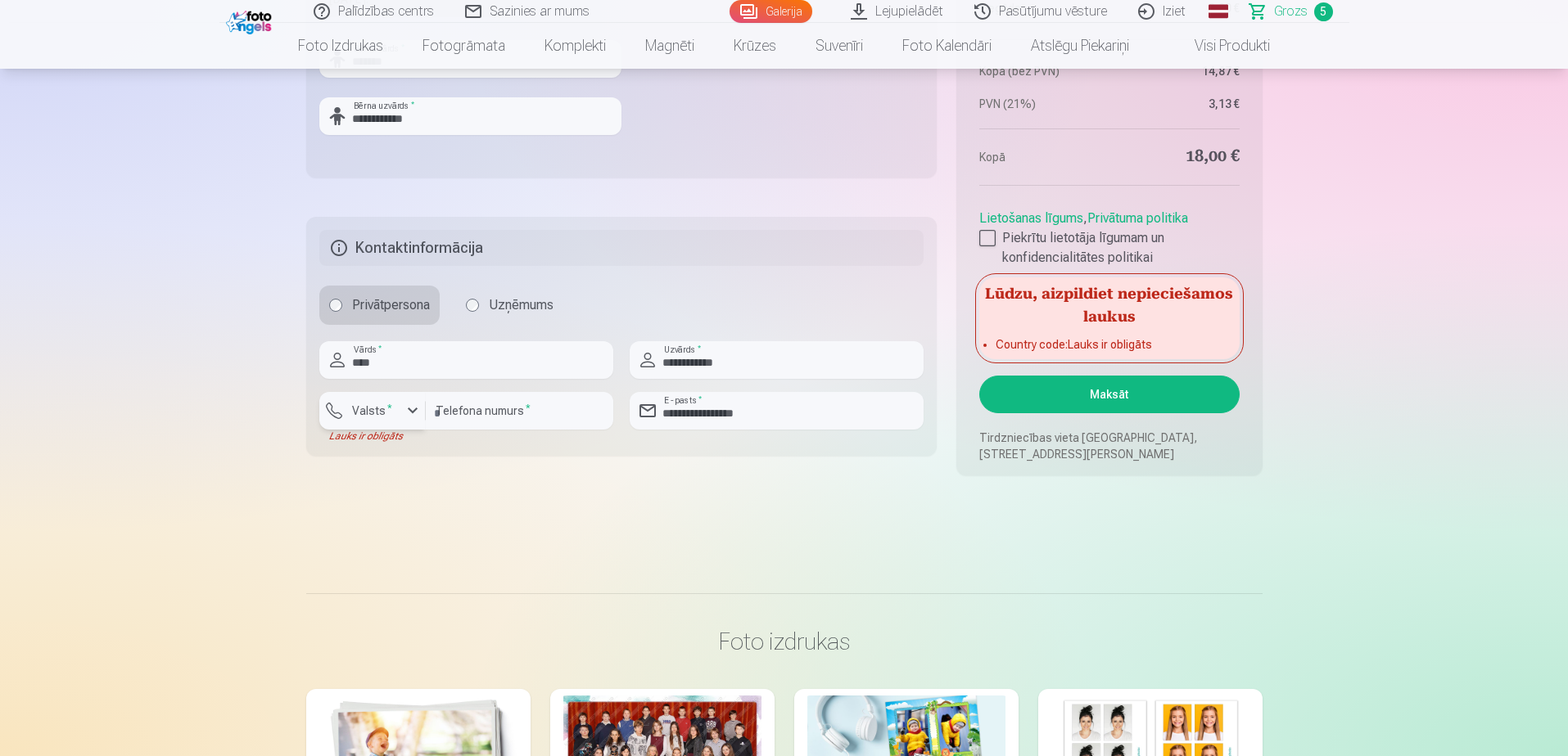
click at [407, 414] on div "button" at bounding box center [412, 411] width 20 height 20
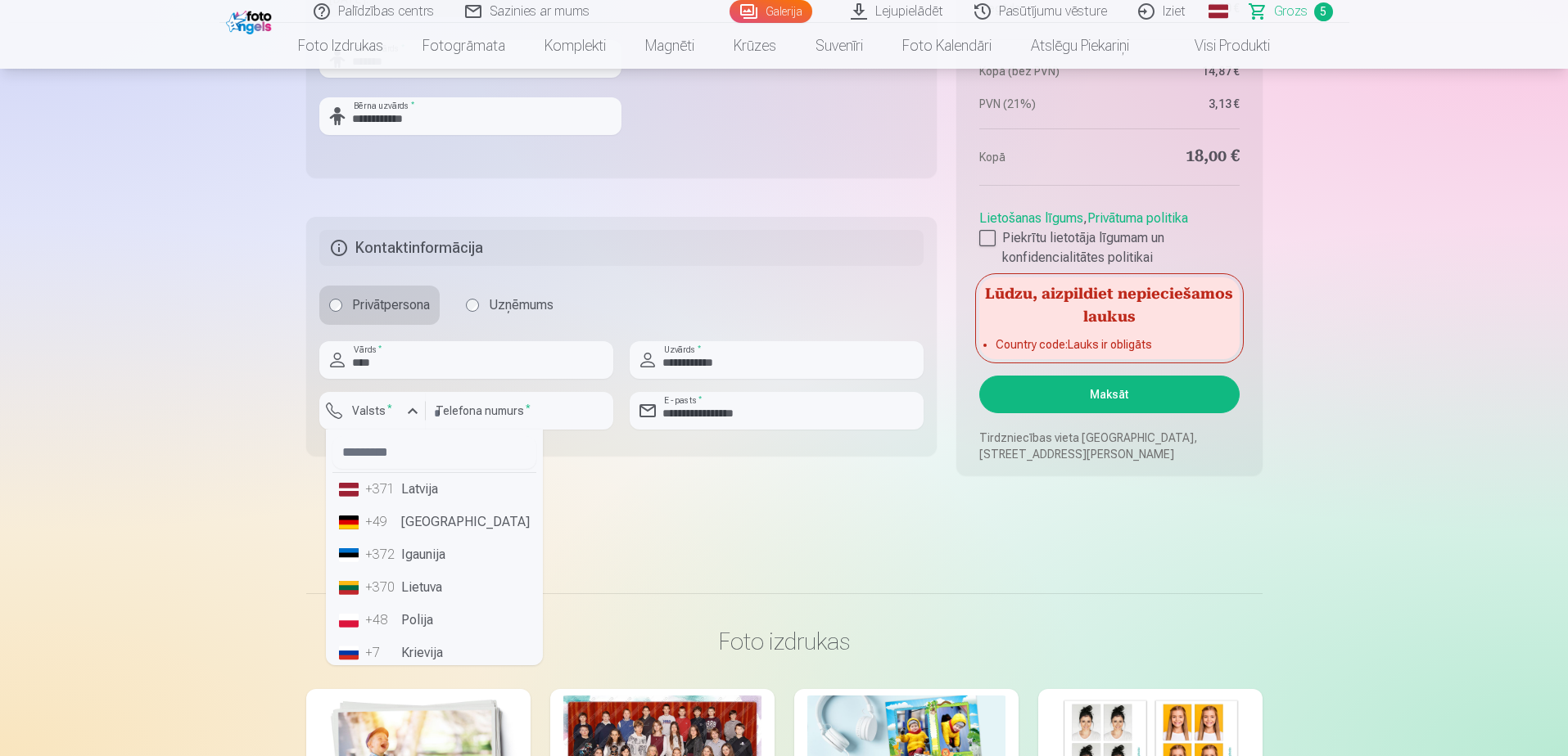
click at [433, 488] on li "+371 Latvija" at bounding box center [434, 490] width 204 height 33
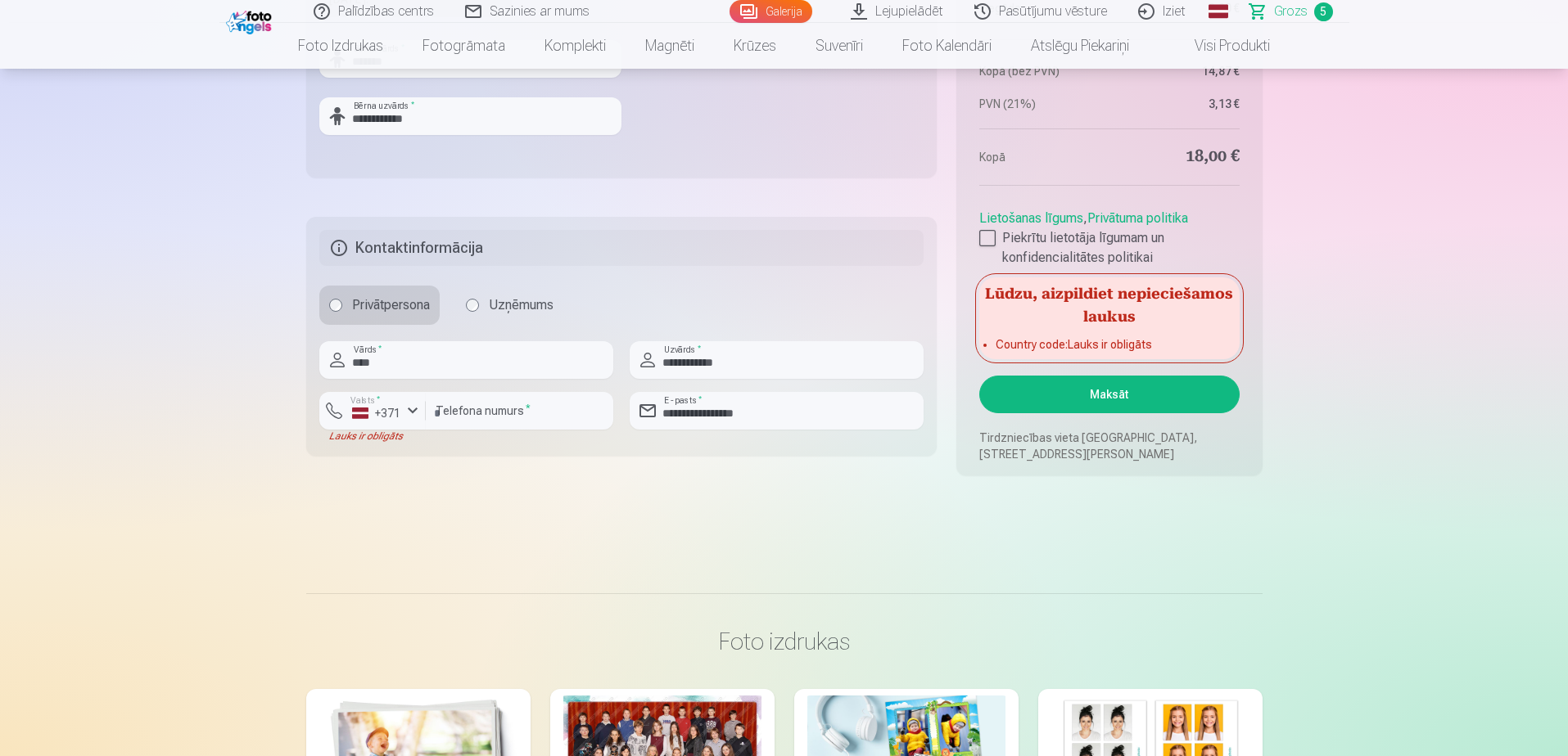
click at [1087, 402] on button "Maksāt" at bounding box center [1109, 394] width 260 height 37
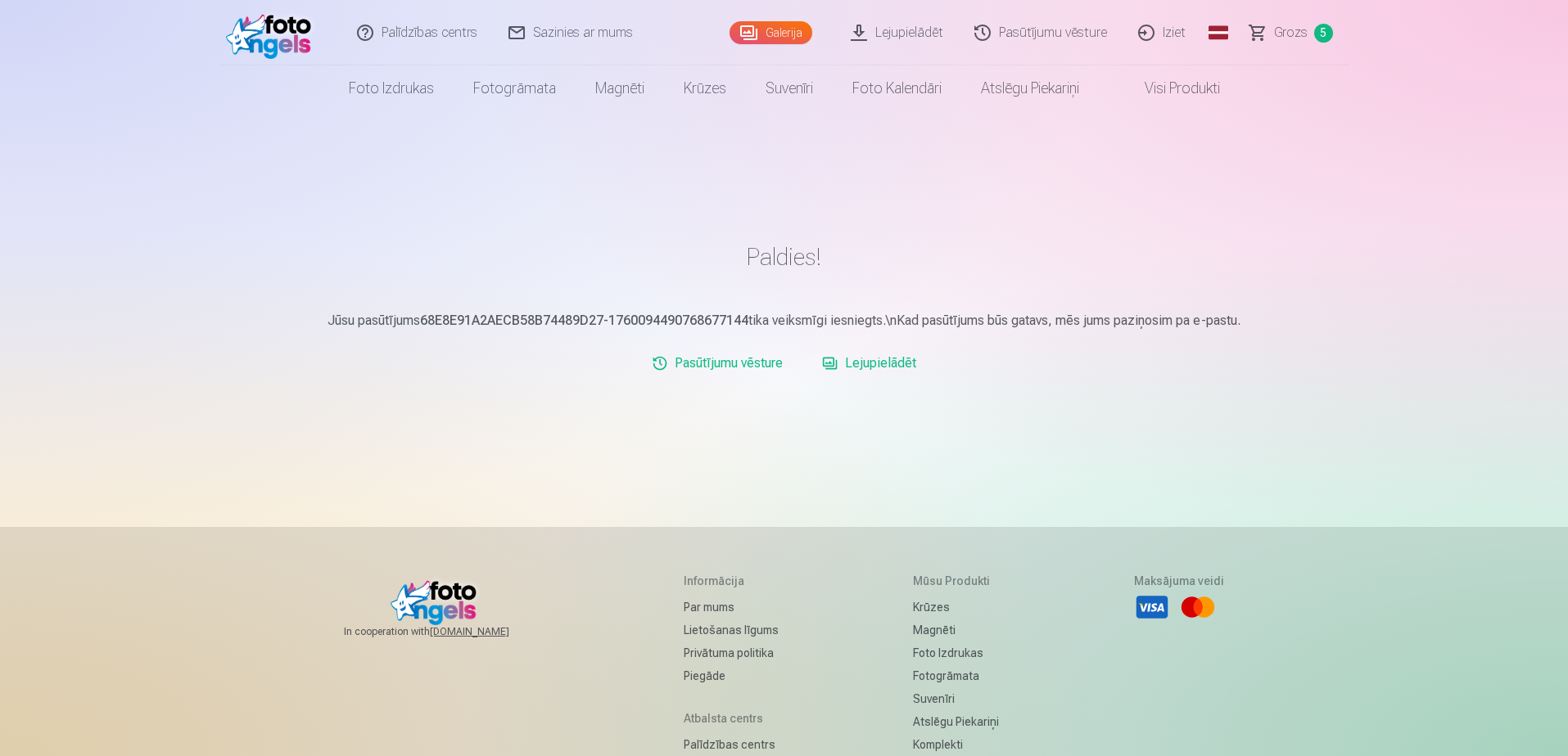
click at [1290, 37] on span "Grozs" at bounding box center [1291, 32] width 33 height 20
